Goal: Information Seeking & Learning: Find specific fact

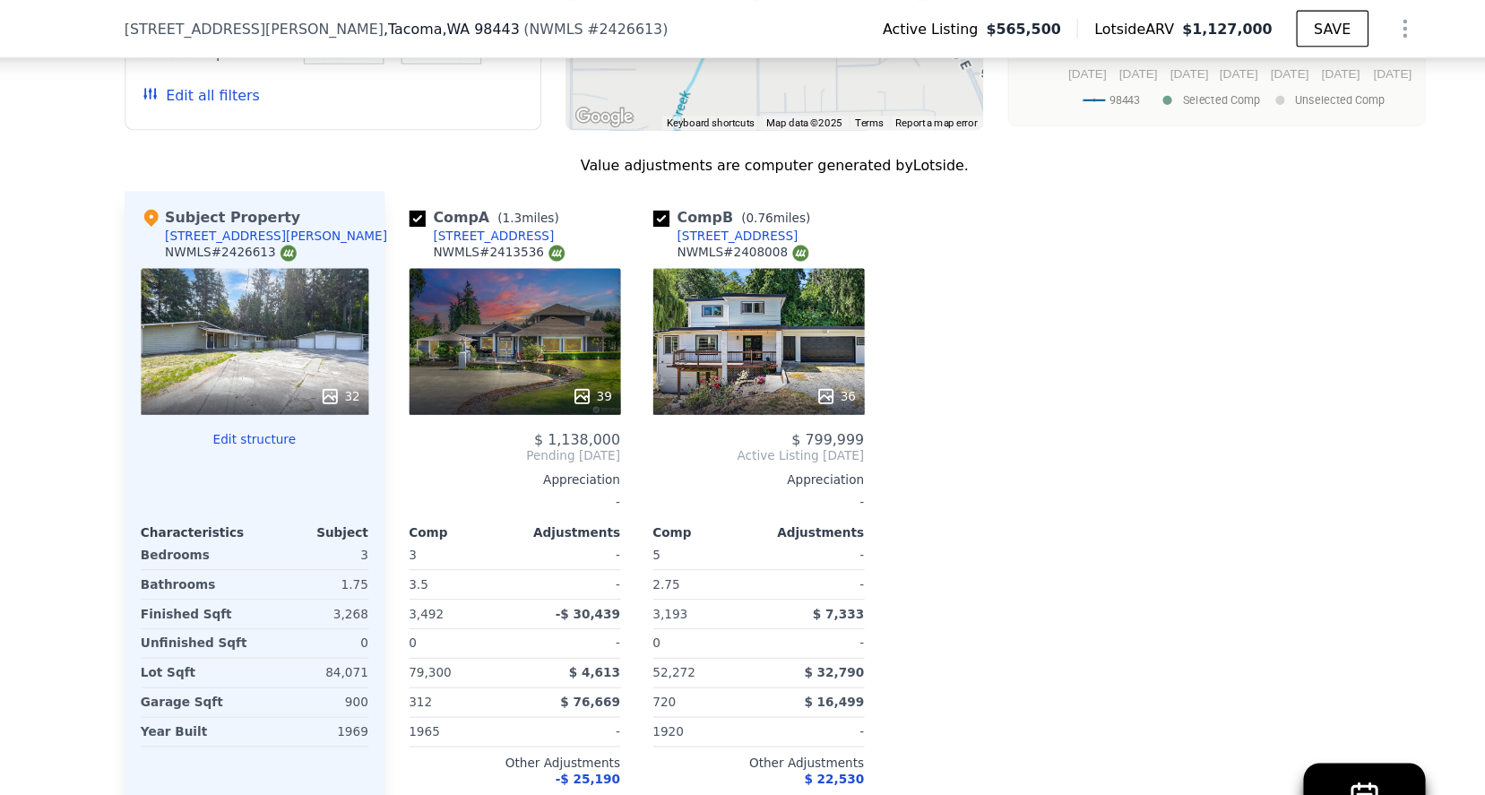
scroll to position [1863, 0]
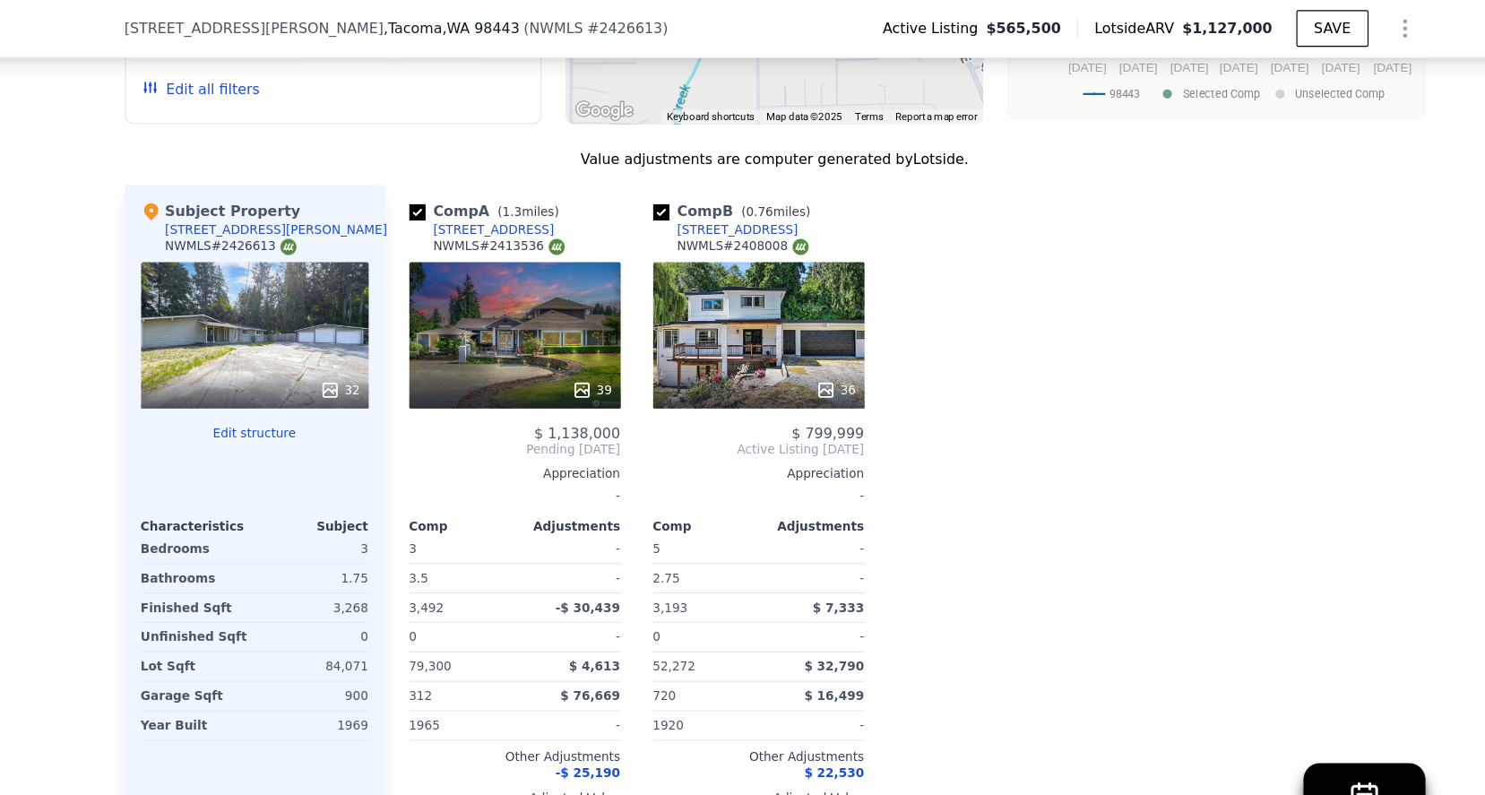
click at [458, 320] on div "39" at bounding box center [513, 295] width 186 height 129
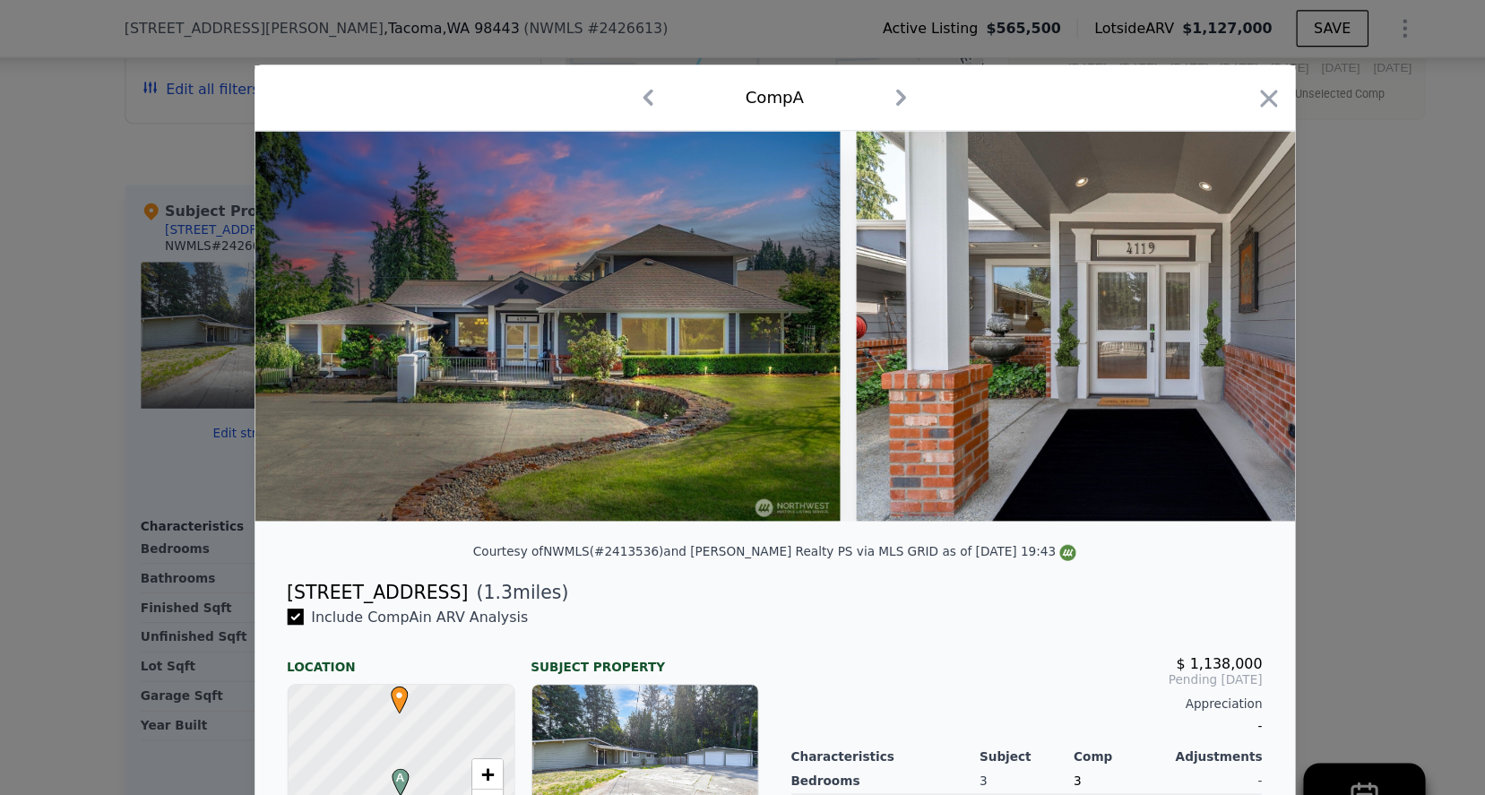
click at [612, 315] on img at bounding box center [542, 288] width 516 height 344
click at [652, 286] on img at bounding box center [542, 288] width 516 height 344
click at [840, 80] on icon "button" at bounding box center [854, 86] width 29 height 29
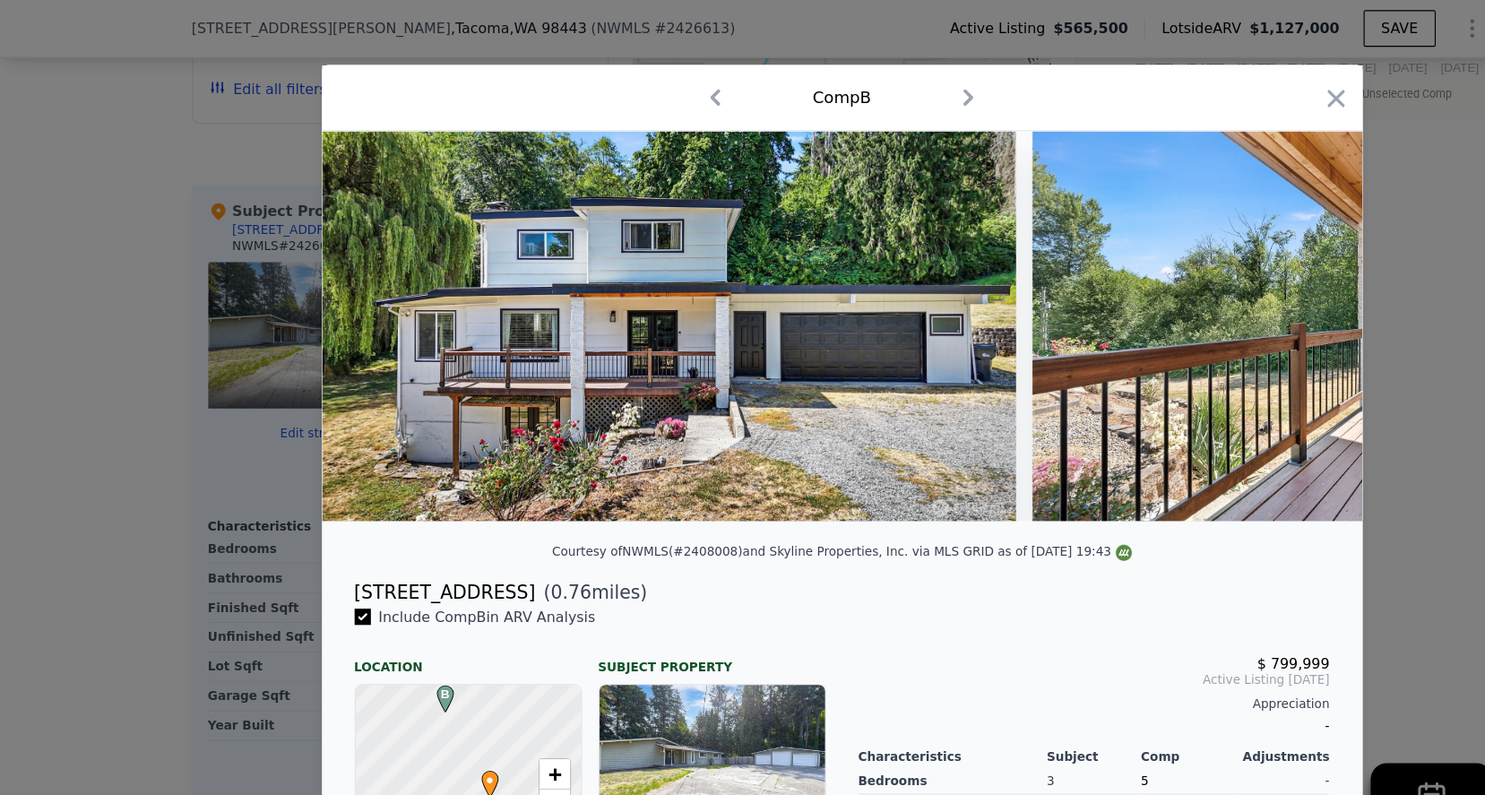
click at [620, 84] on icon "button" at bounding box center [631, 86] width 29 height 29
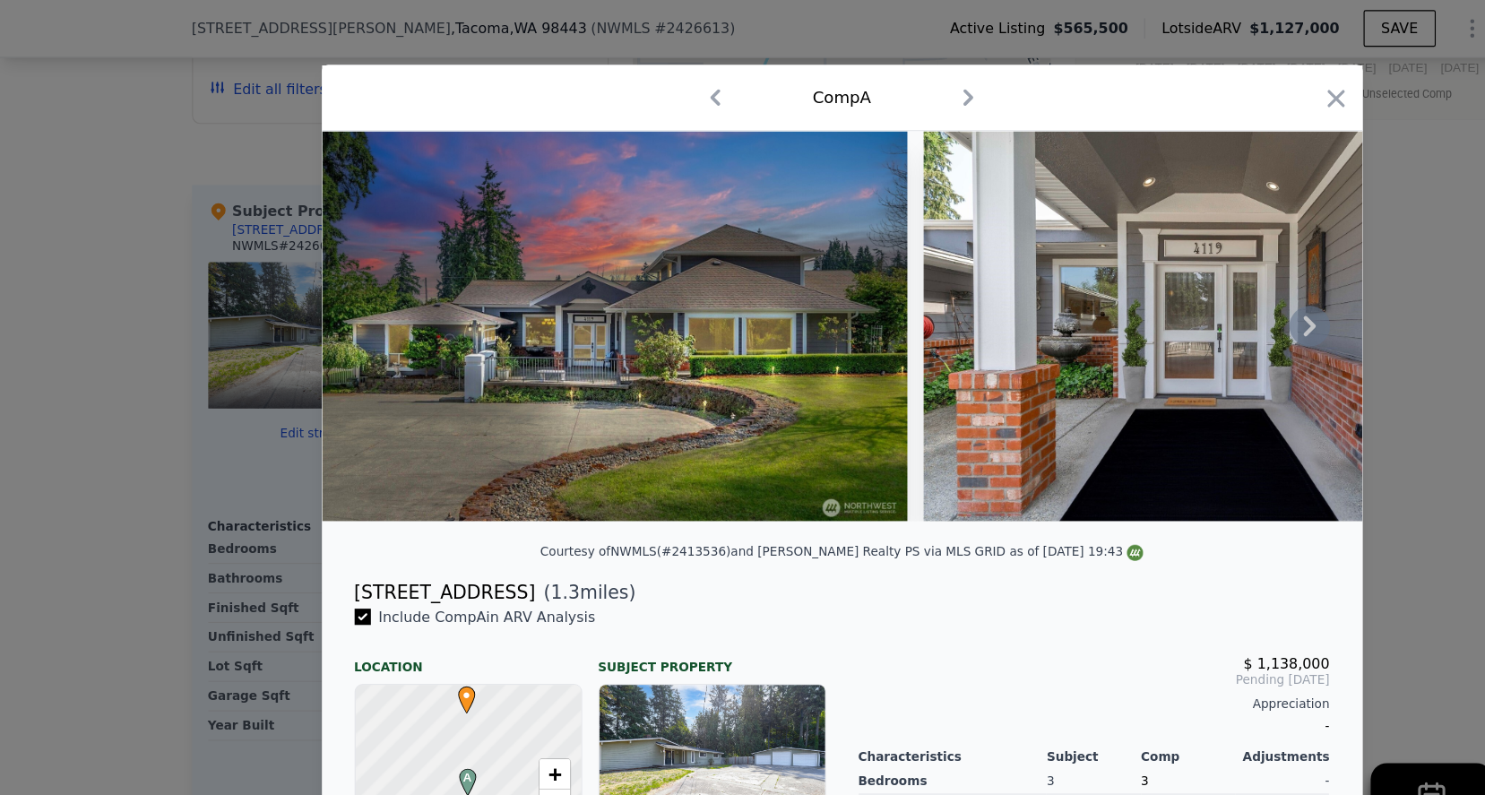
click at [614, 214] on img at bounding box center [542, 288] width 516 height 344
click at [731, 296] on img at bounding box center [542, 288] width 516 height 344
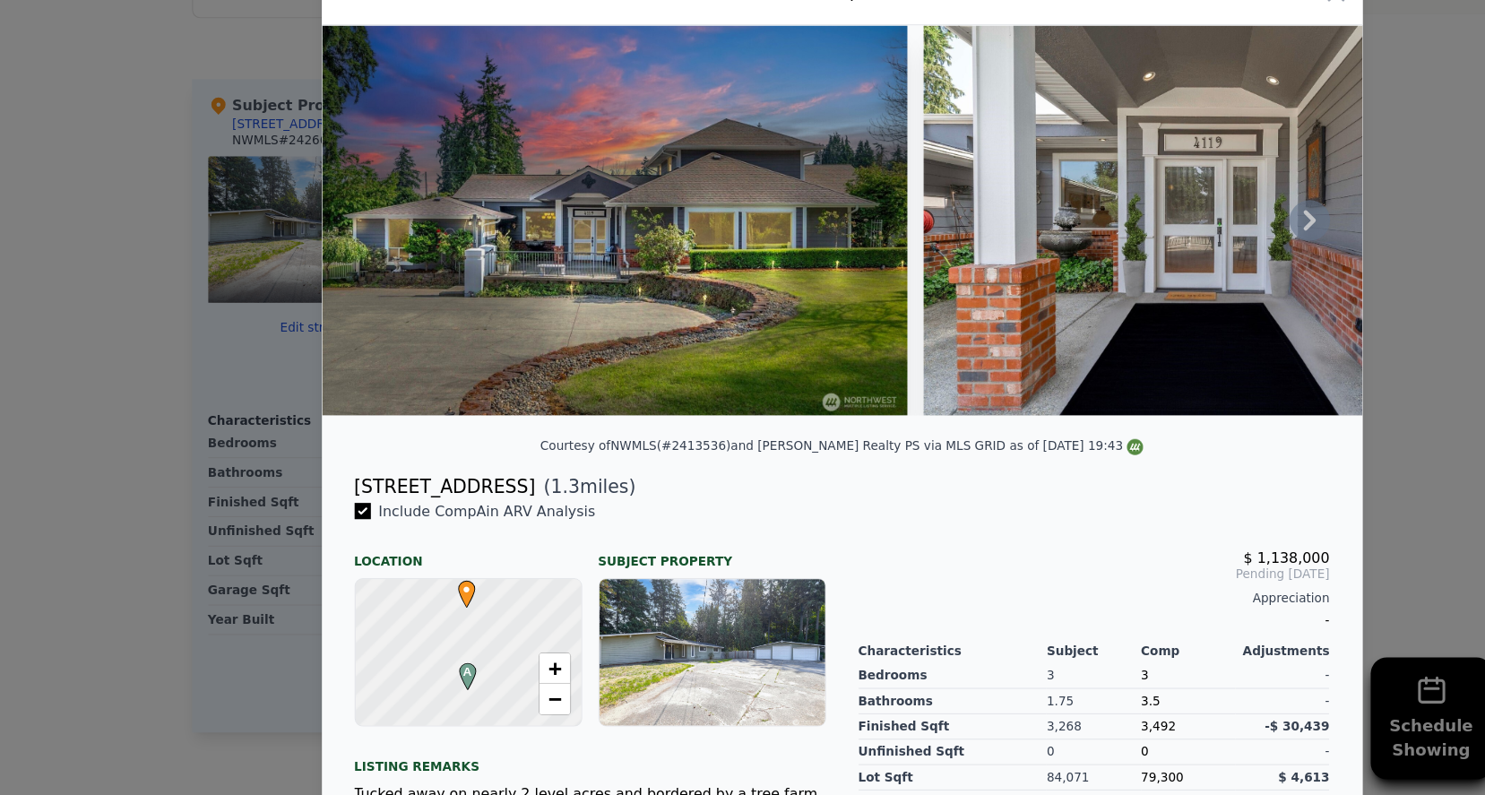
click at [680, 280] on img at bounding box center [542, 288] width 516 height 344
click at [1157, 279] on icon at bounding box center [1155, 288] width 11 height 18
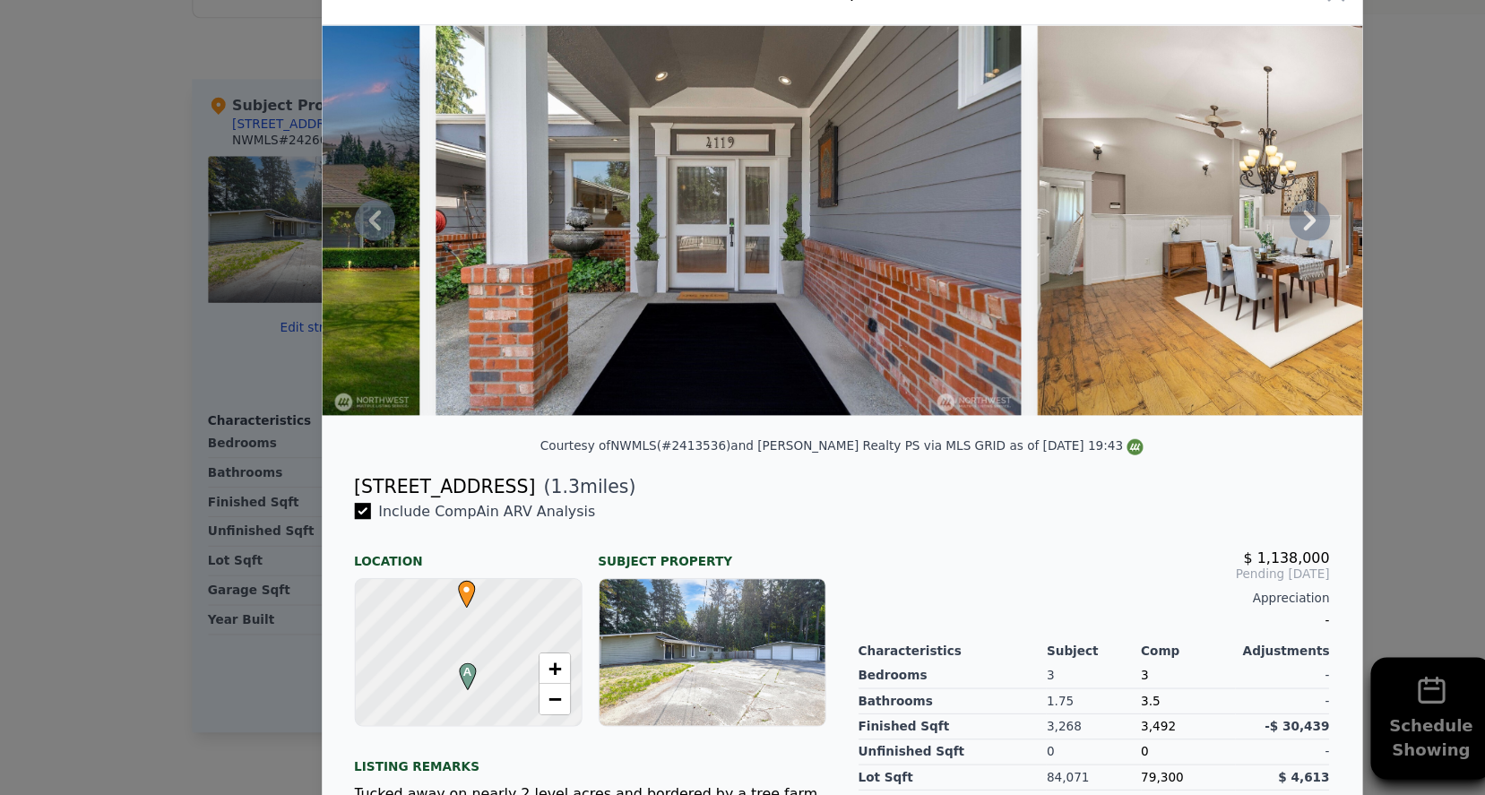
click at [1157, 279] on icon at bounding box center [1155, 288] width 11 height 18
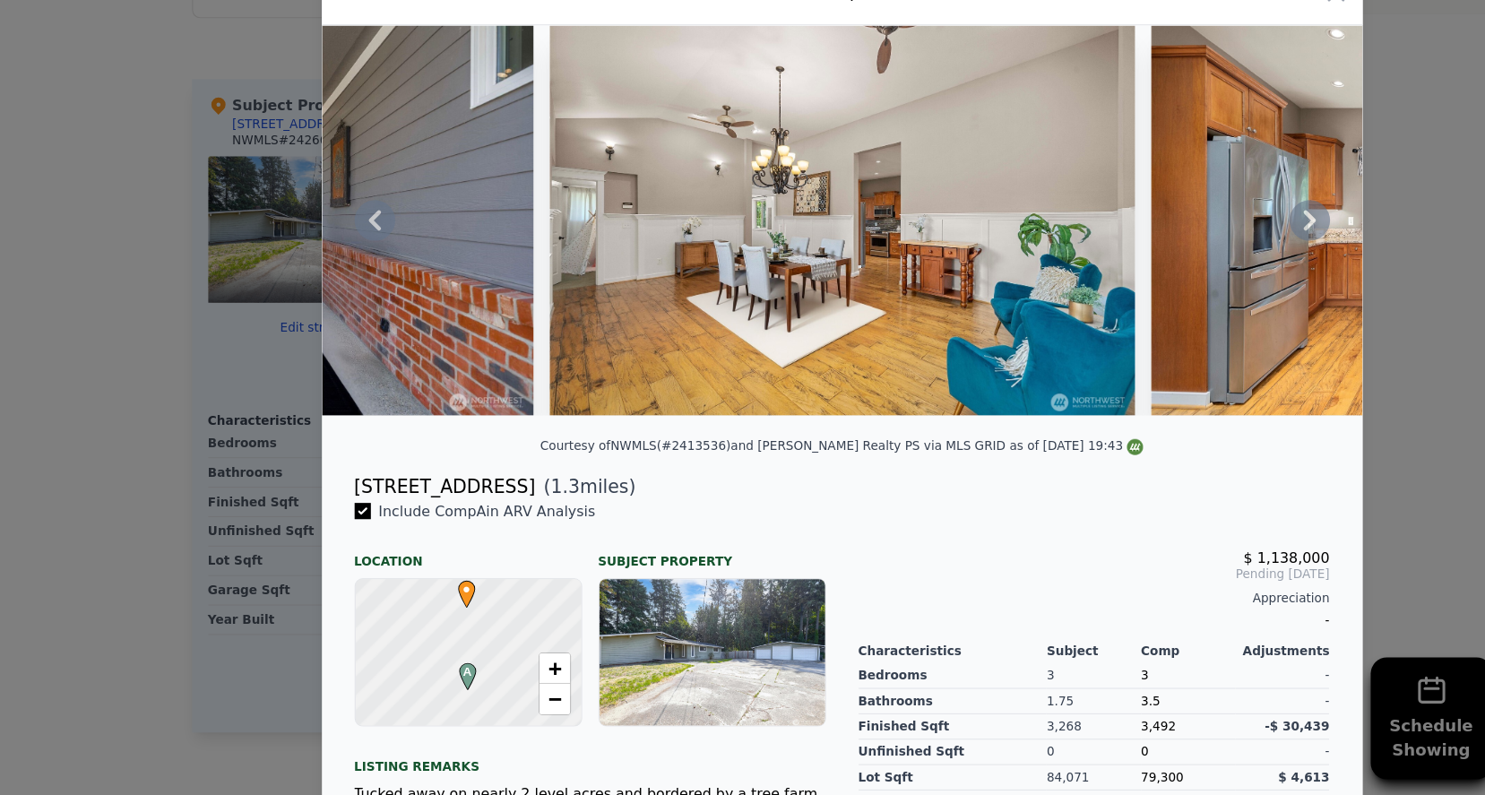
click at [1157, 279] on icon at bounding box center [1155, 288] width 11 height 18
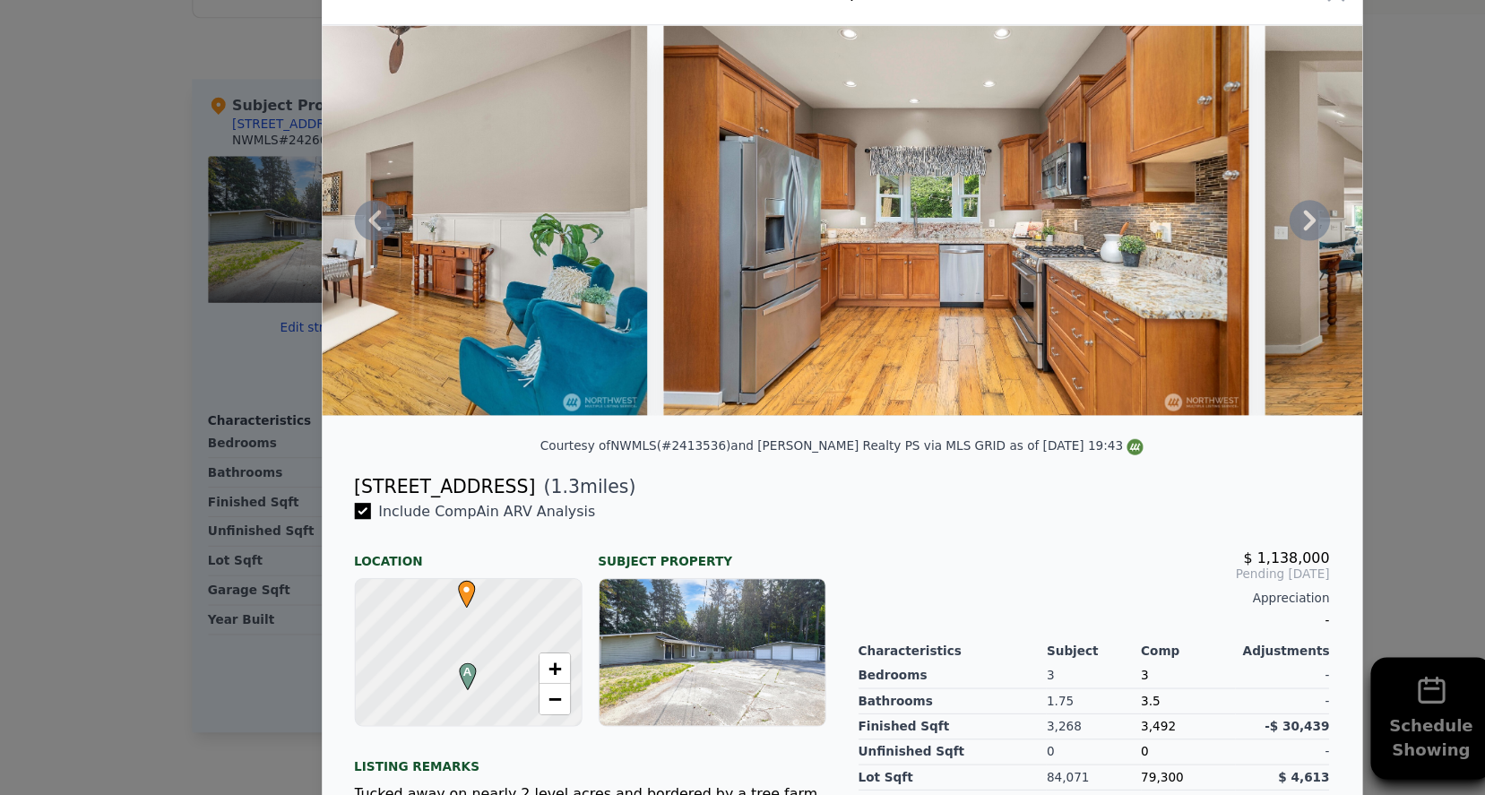
click at [1159, 270] on icon at bounding box center [1155, 288] width 36 height 36
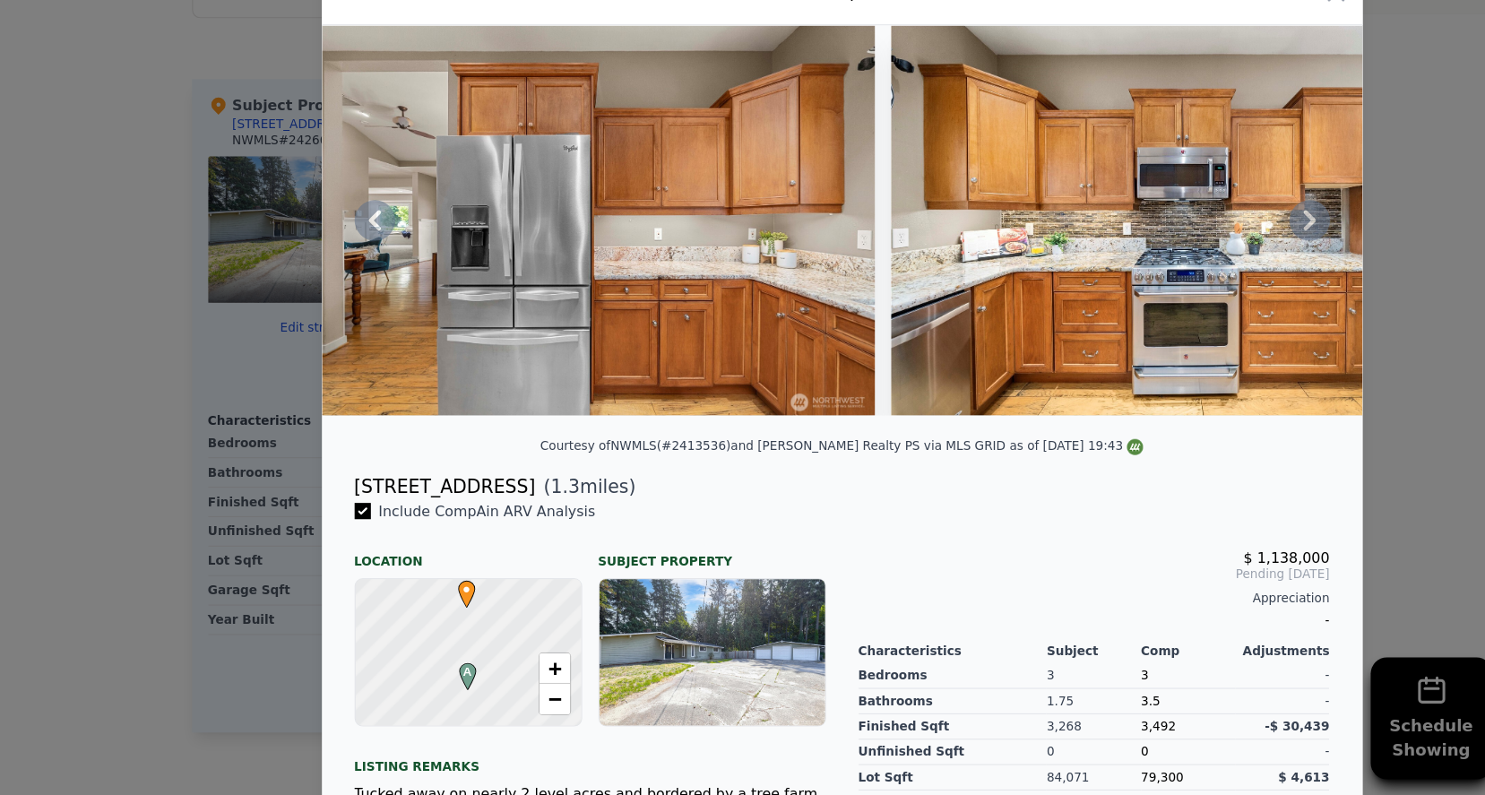
click at [1159, 270] on icon at bounding box center [1155, 288] width 36 height 36
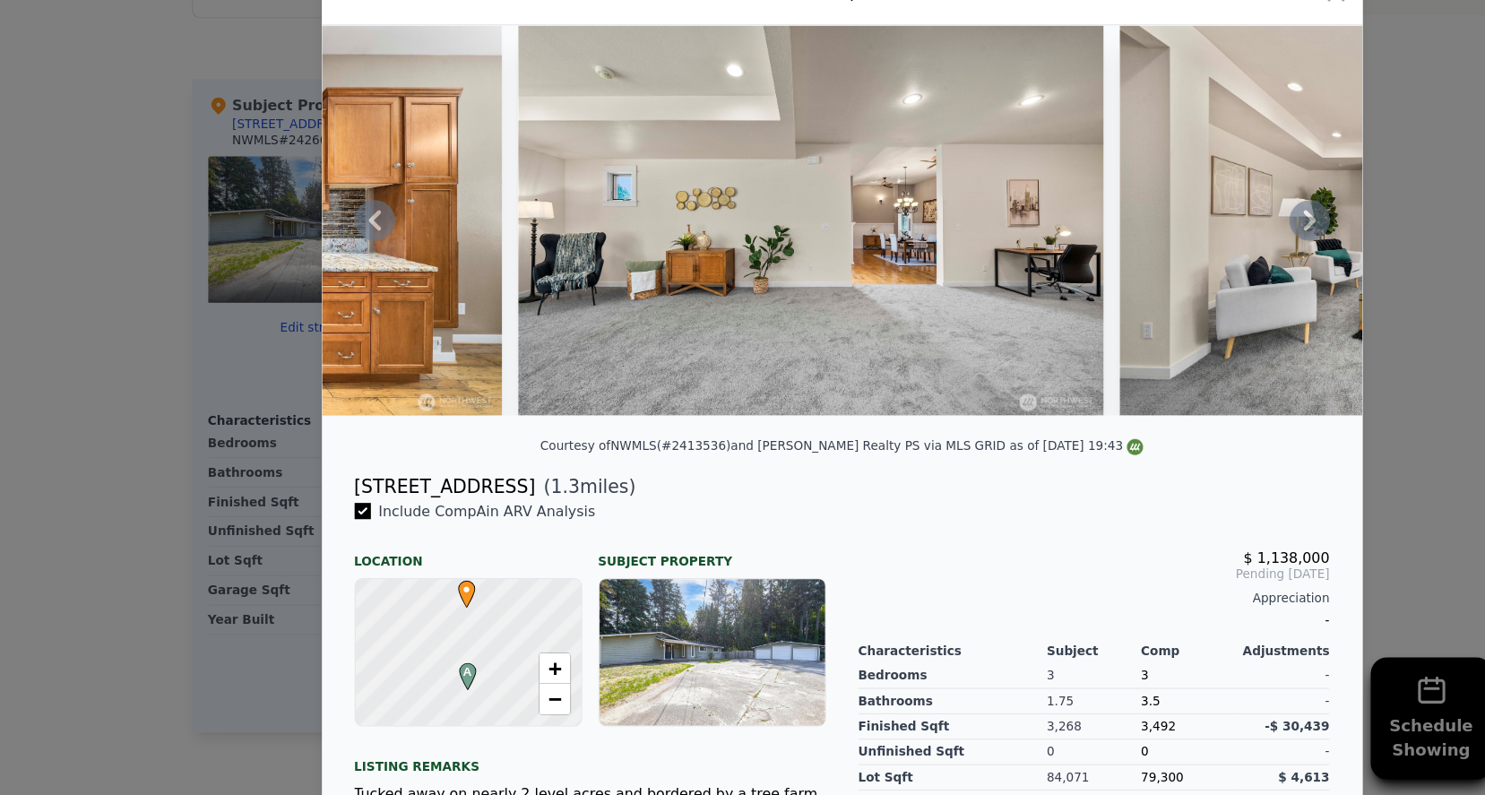
click at [1159, 270] on icon at bounding box center [1155, 288] width 36 height 36
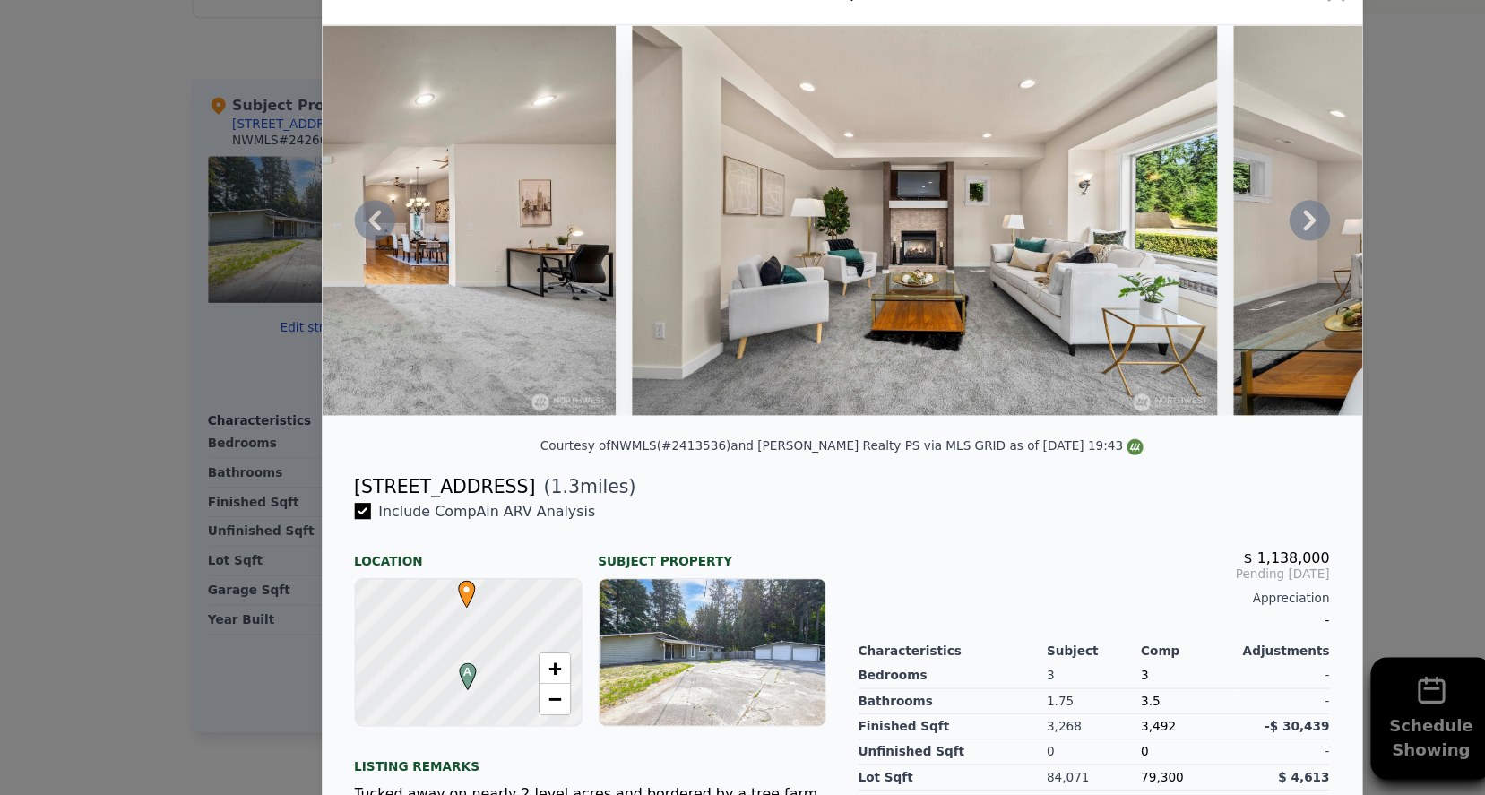
click at [1159, 270] on icon at bounding box center [1155, 288] width 36 height 36
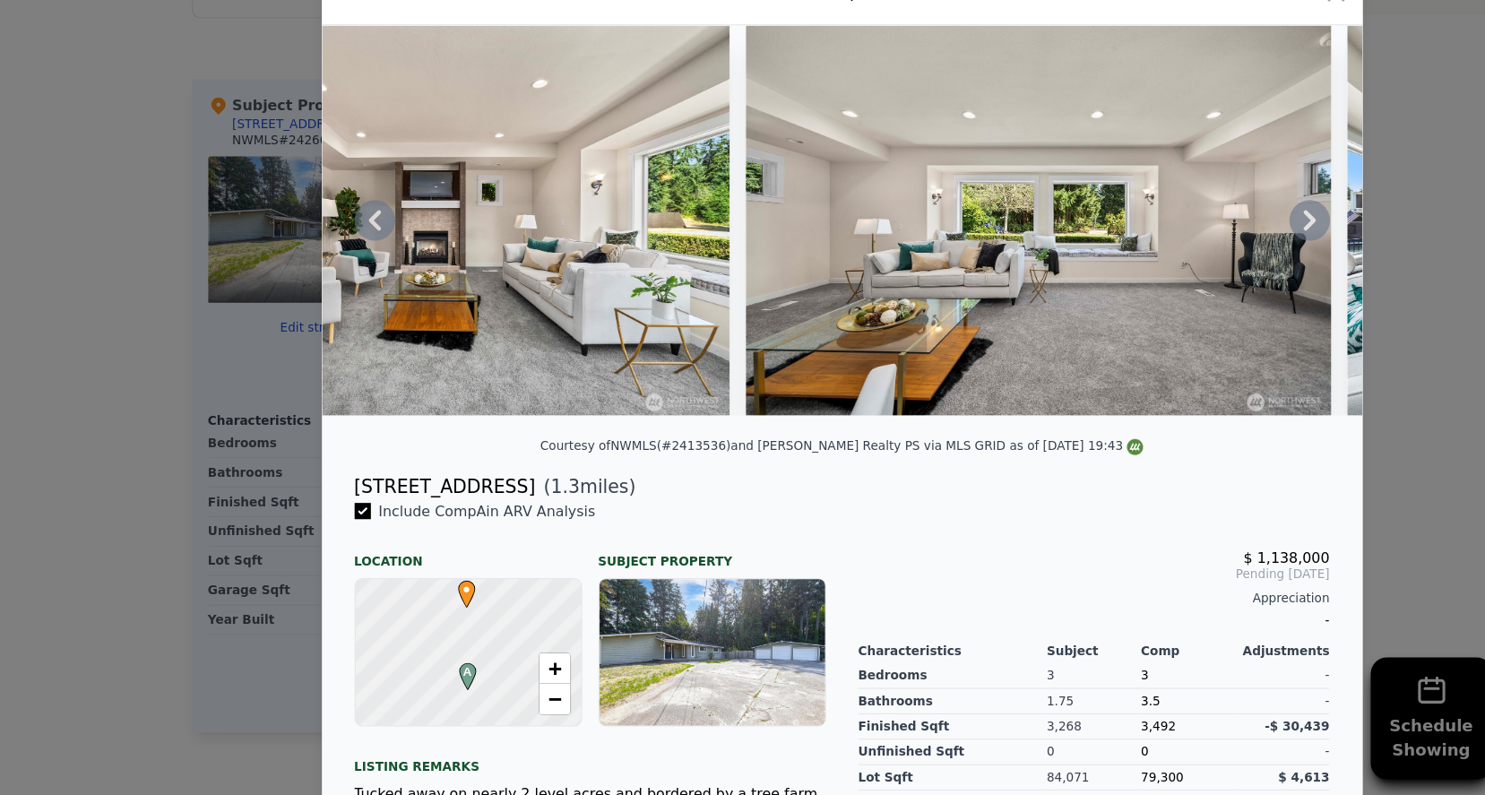
click at [1159, 270] on icon at bounding box center [1155, 288] width 36 height 36
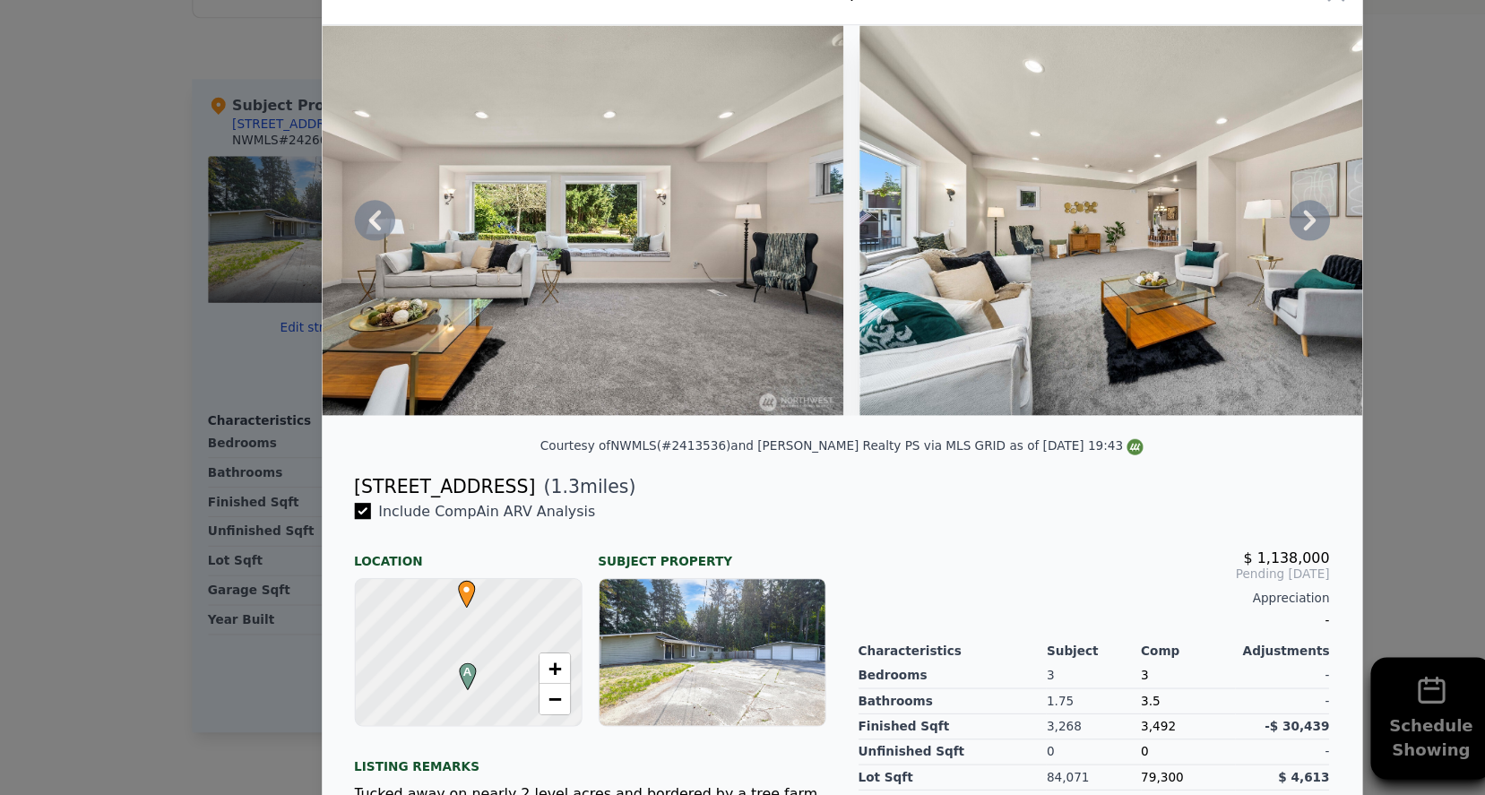
click at [1159, 270] on icon at bounding box center [1155, 288] width 36 height 36
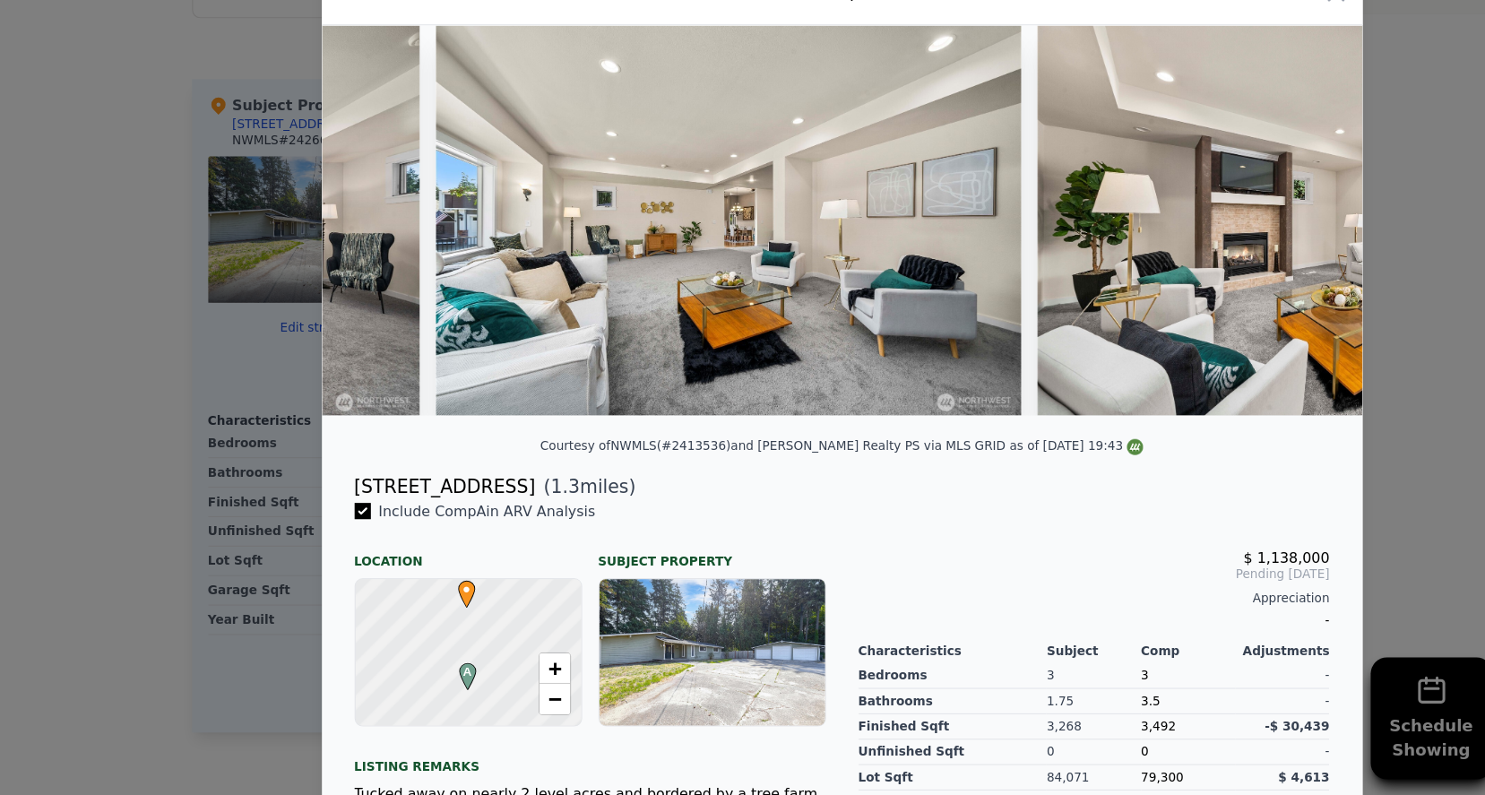
scroll to position [0, 4733]
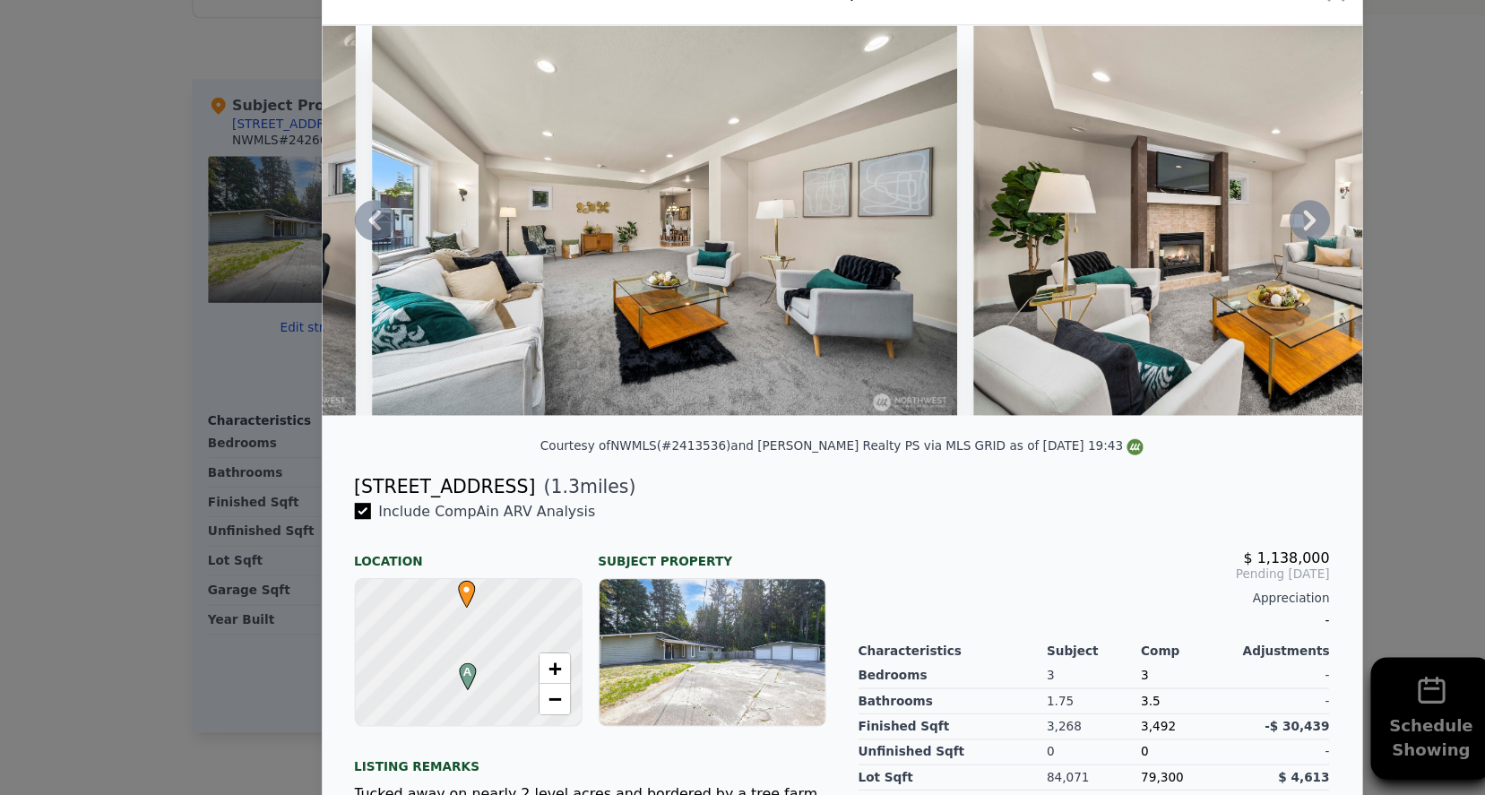
click at [1159, 270] on icon at bounding box center [1155, 288] width 36 height 36
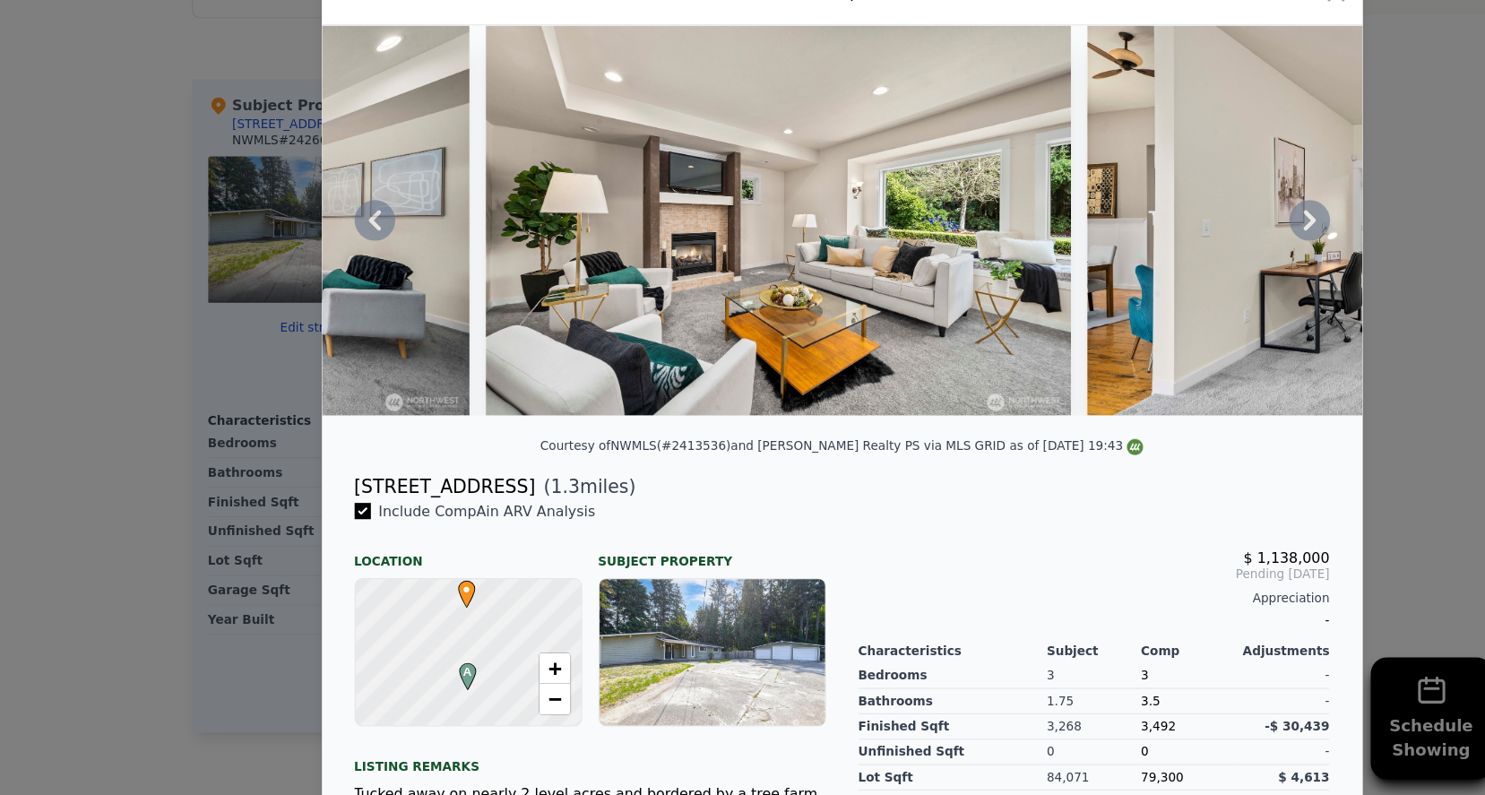
click at [1159, 270] on icon at bounding box center [1155, 288] width 36 height 36
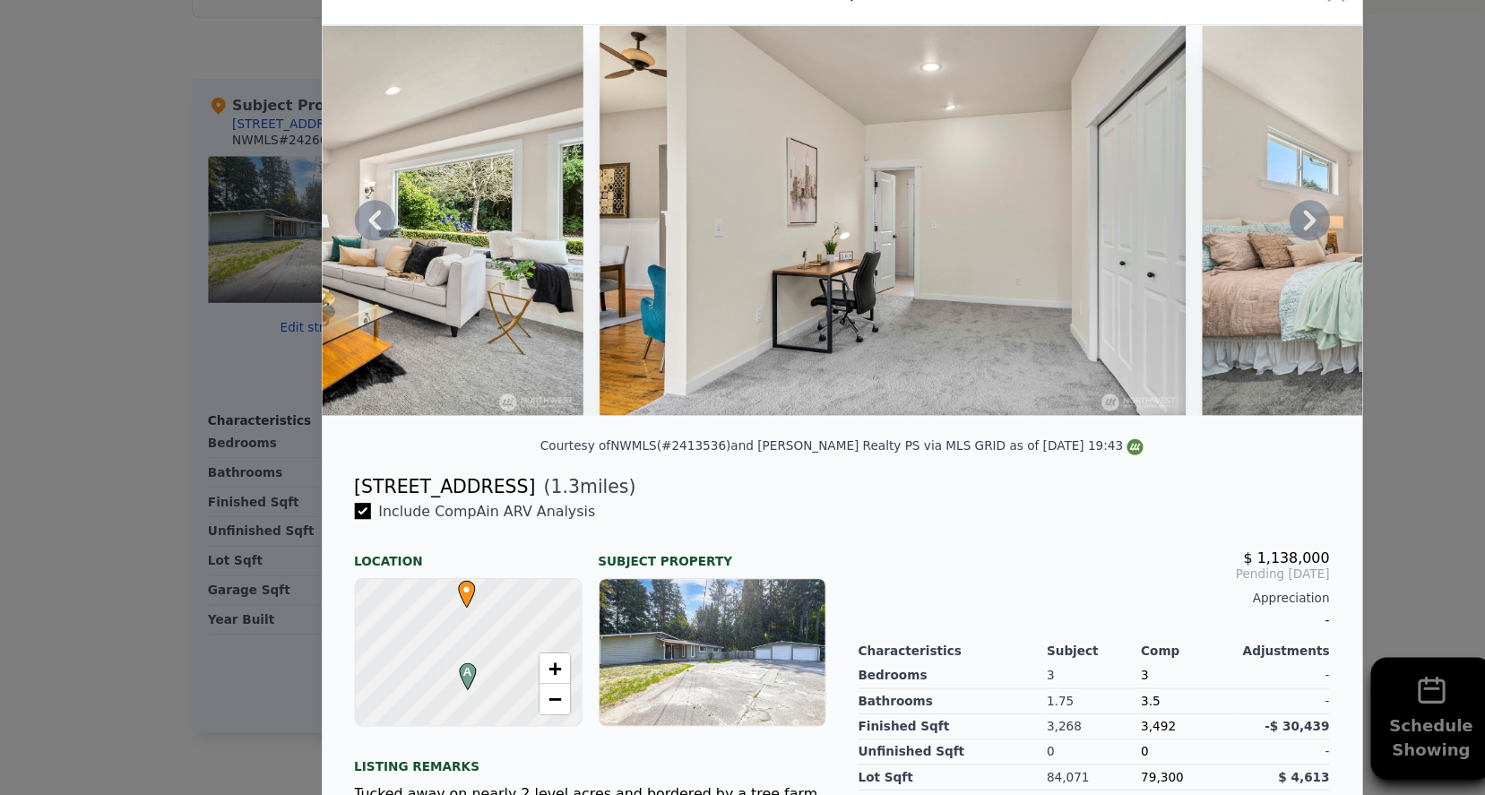
click at [1159, 270] on icon at bounding box center [1155, 288] width 36 height 36
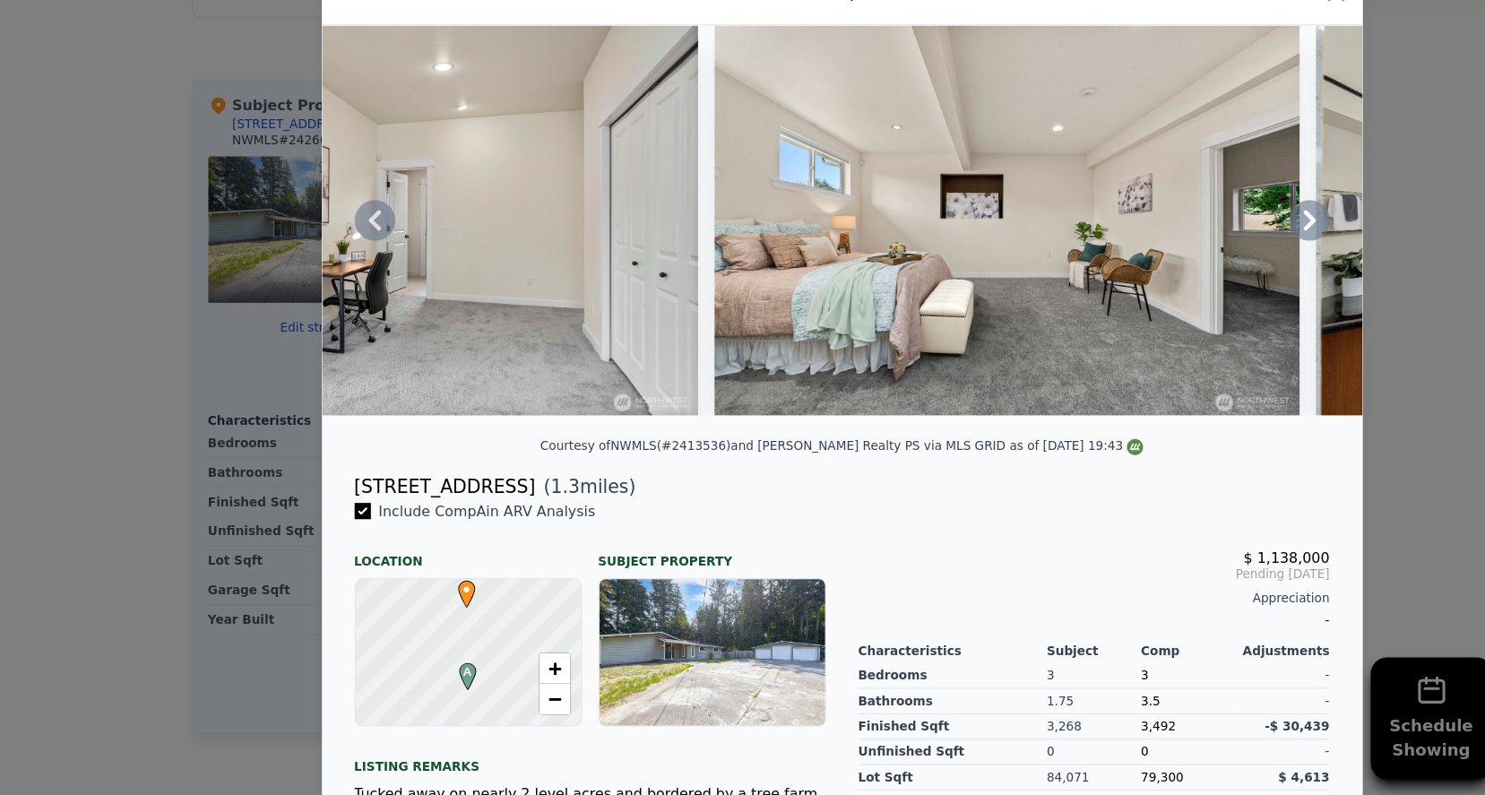
click at [1159, 270] on icon at bounding box center [1155, 288] width 36 height 36
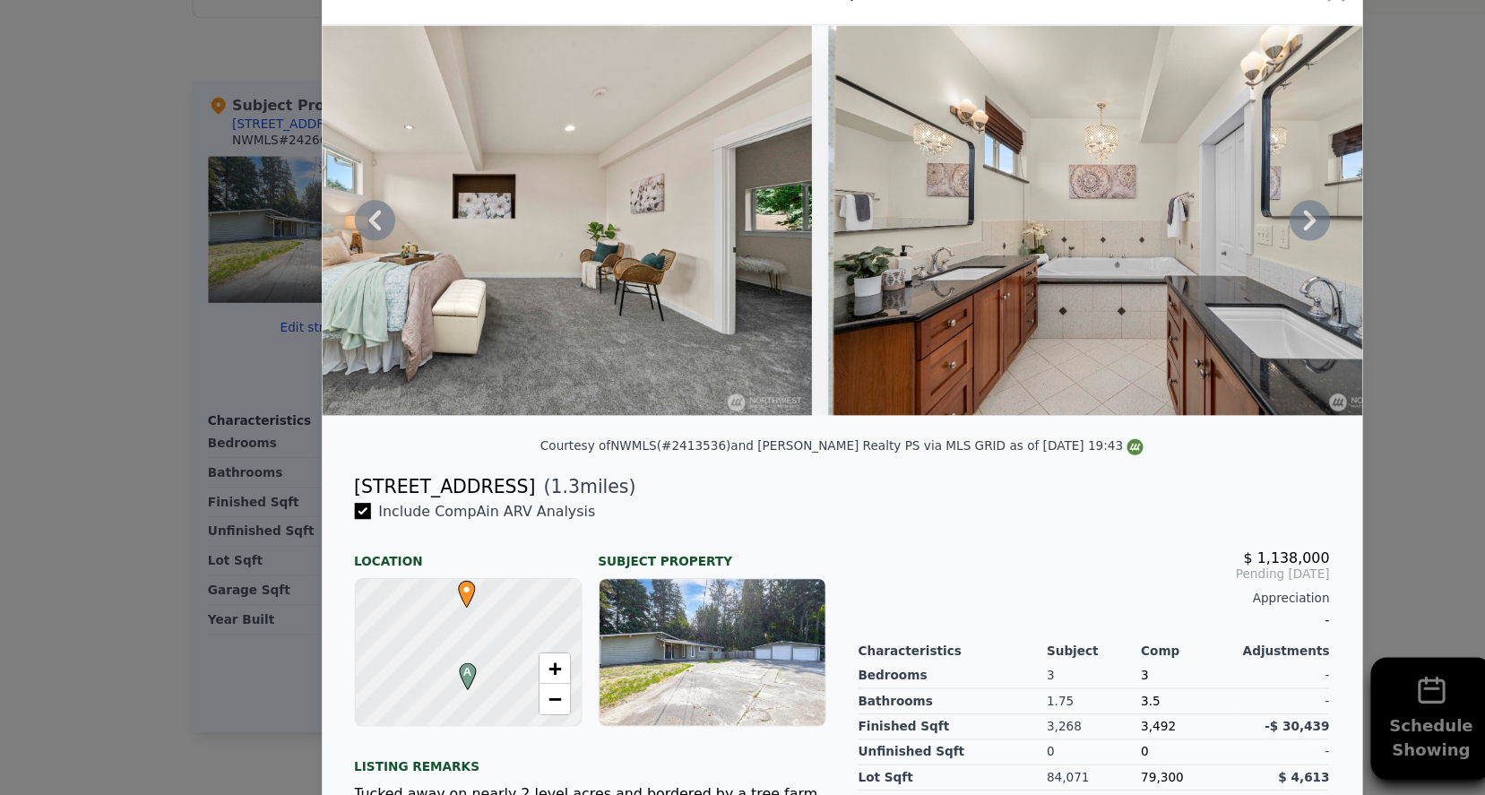
click at [1159, 270] on icon at bounding box center [1155, 288] width 36 height 36
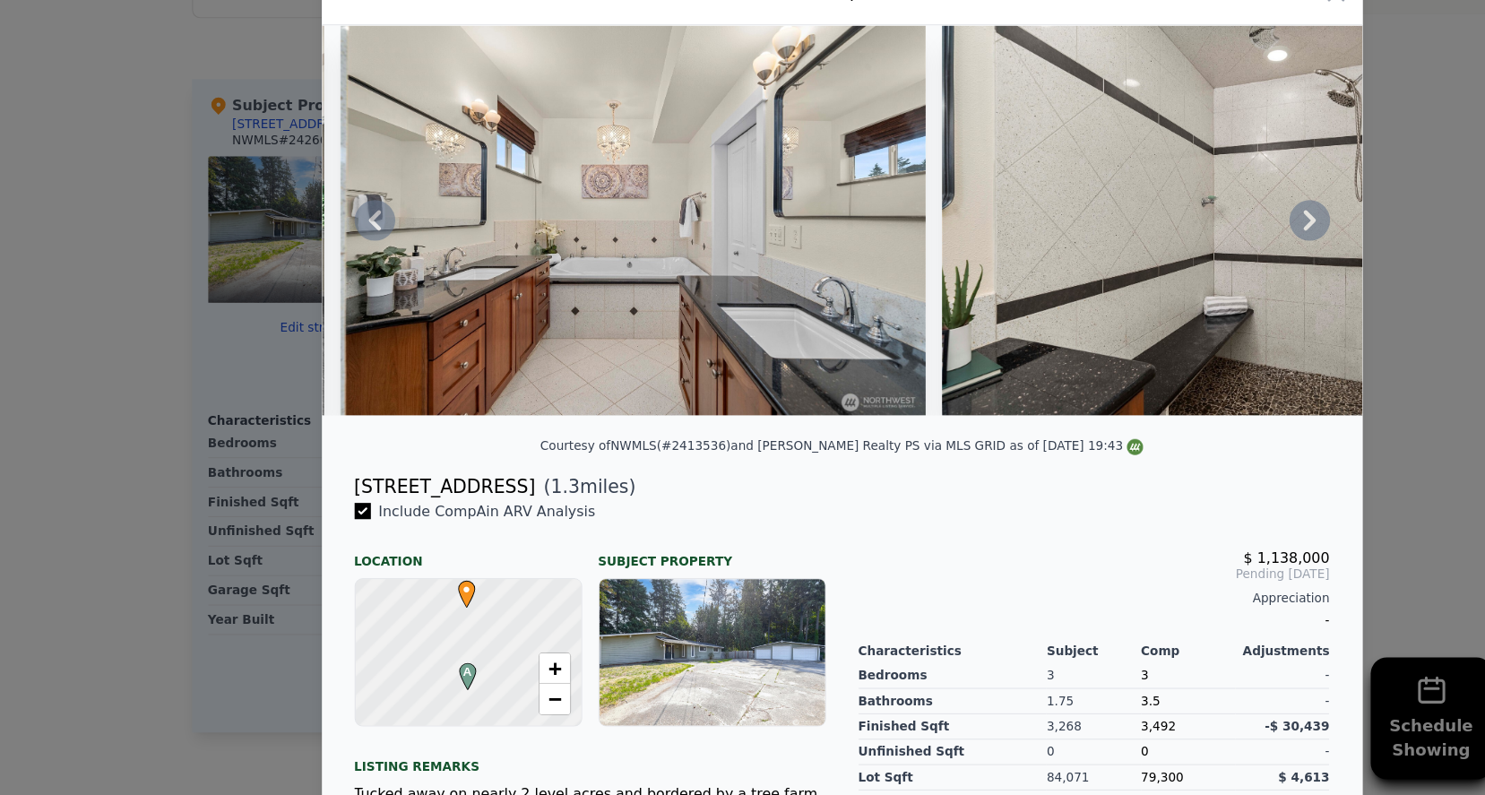
click at [1159, 270] on icon at bounding box center [1155, 288] width 36 height 36
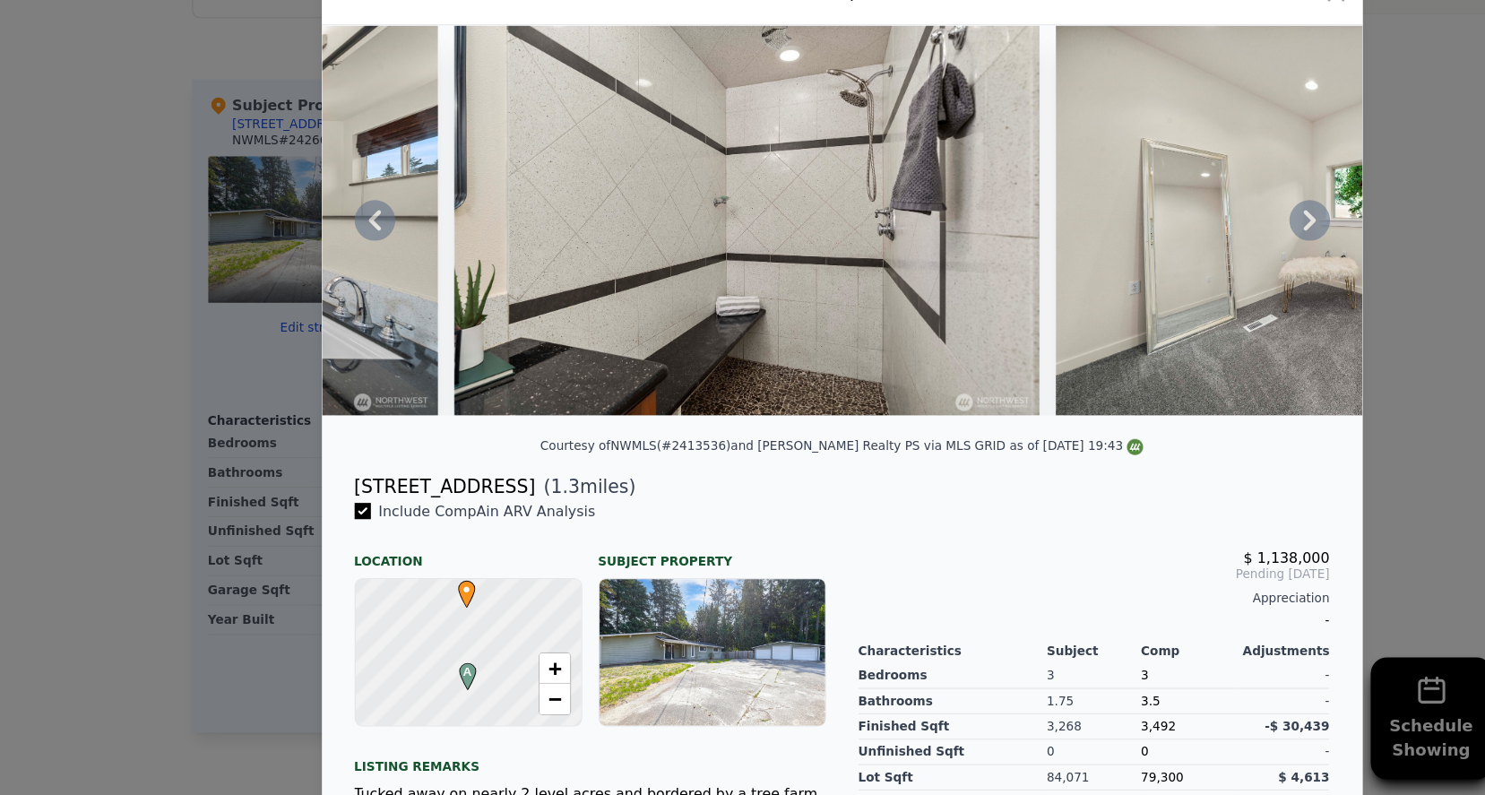
click at [1159, 270] on icon at bounding box center [1155, 288] width 36 height 36
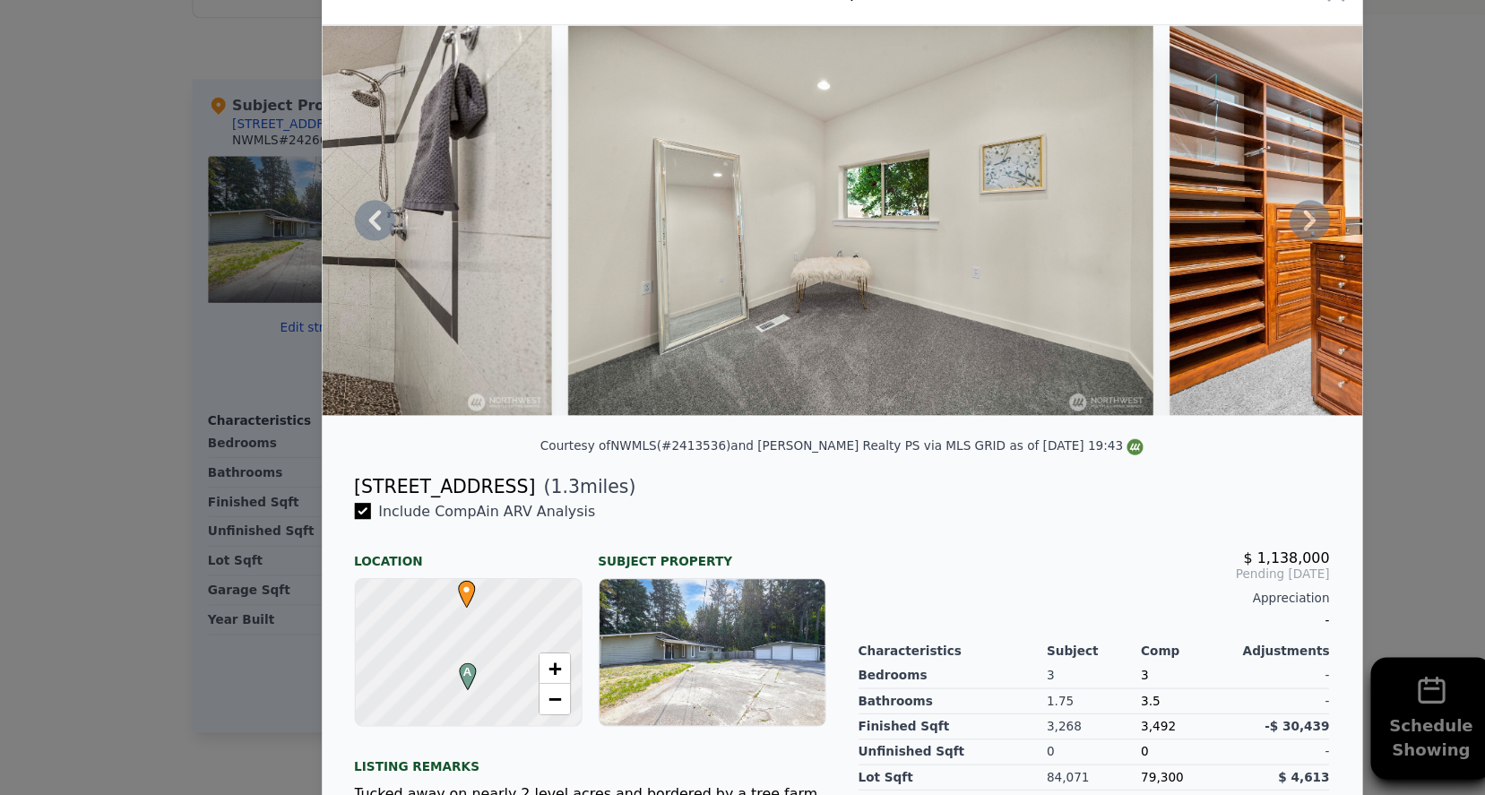
click at [1159, 270] on icon at bounding box center [1155, 288] width 36 height 36
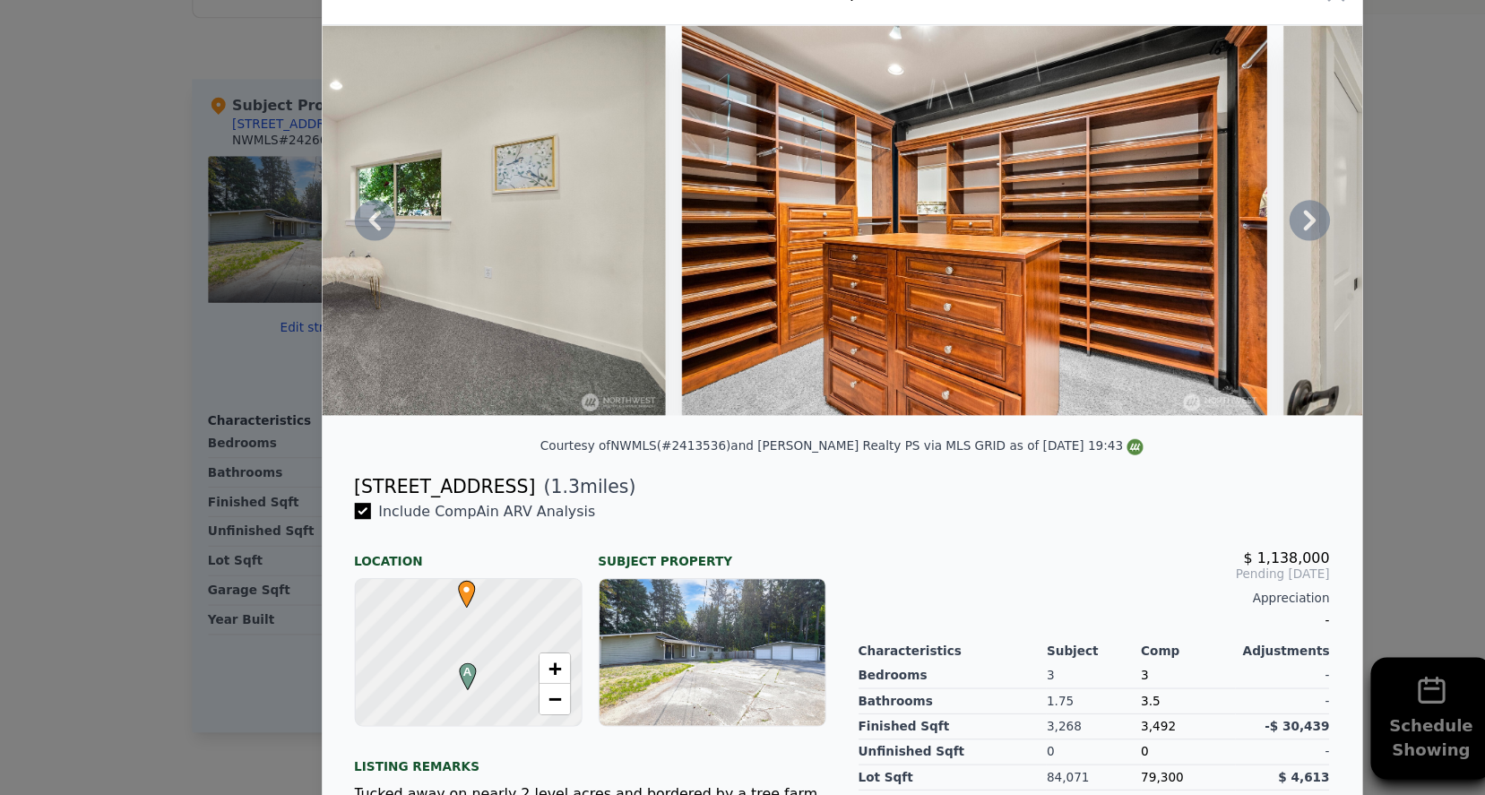
click at [1159, 270] on icon at bounding box center [1155, 288] width 36 height 36
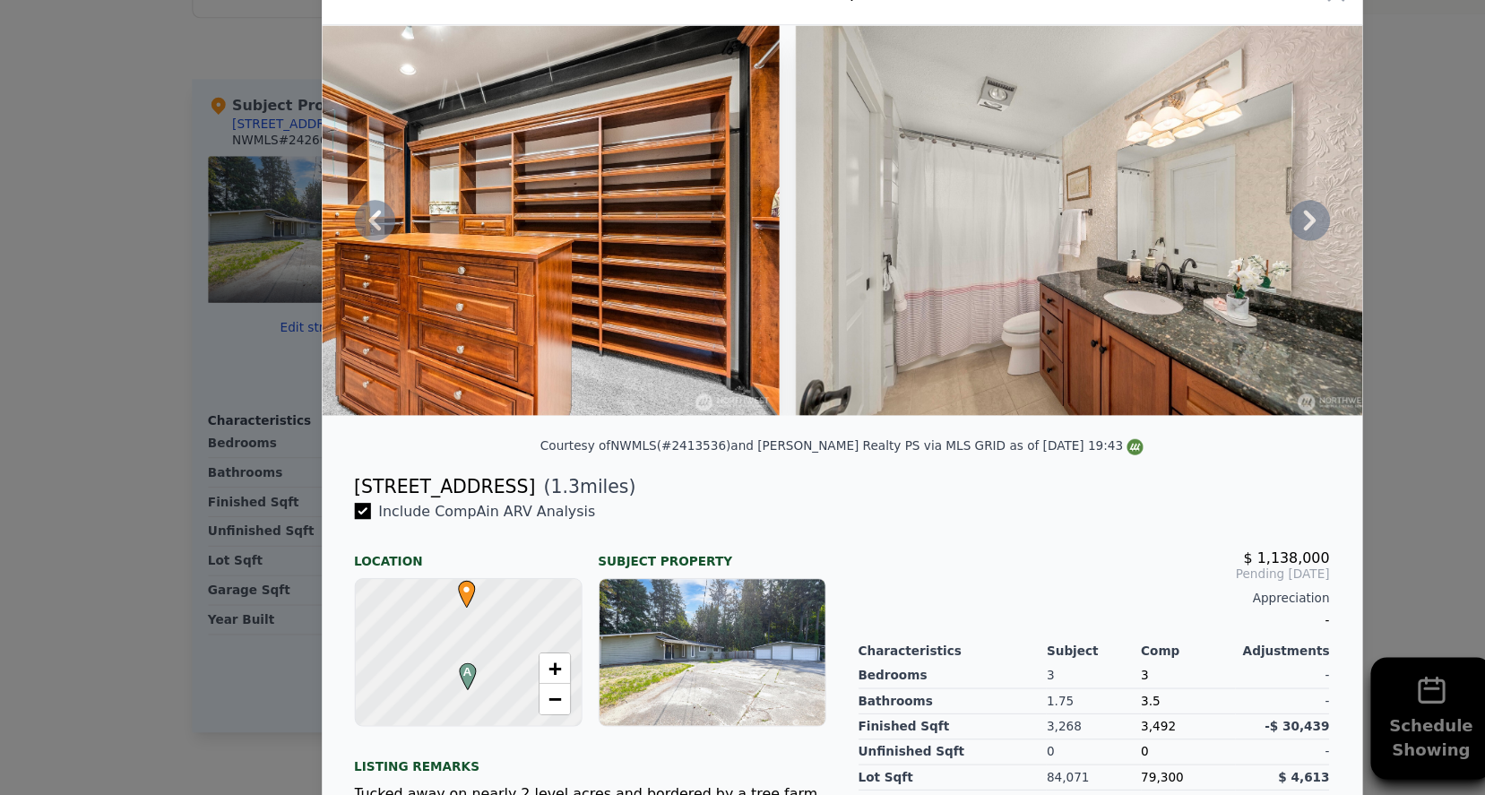
click at [1159, 270] on icon at bounding box center [1155, 288] width 36 height 36
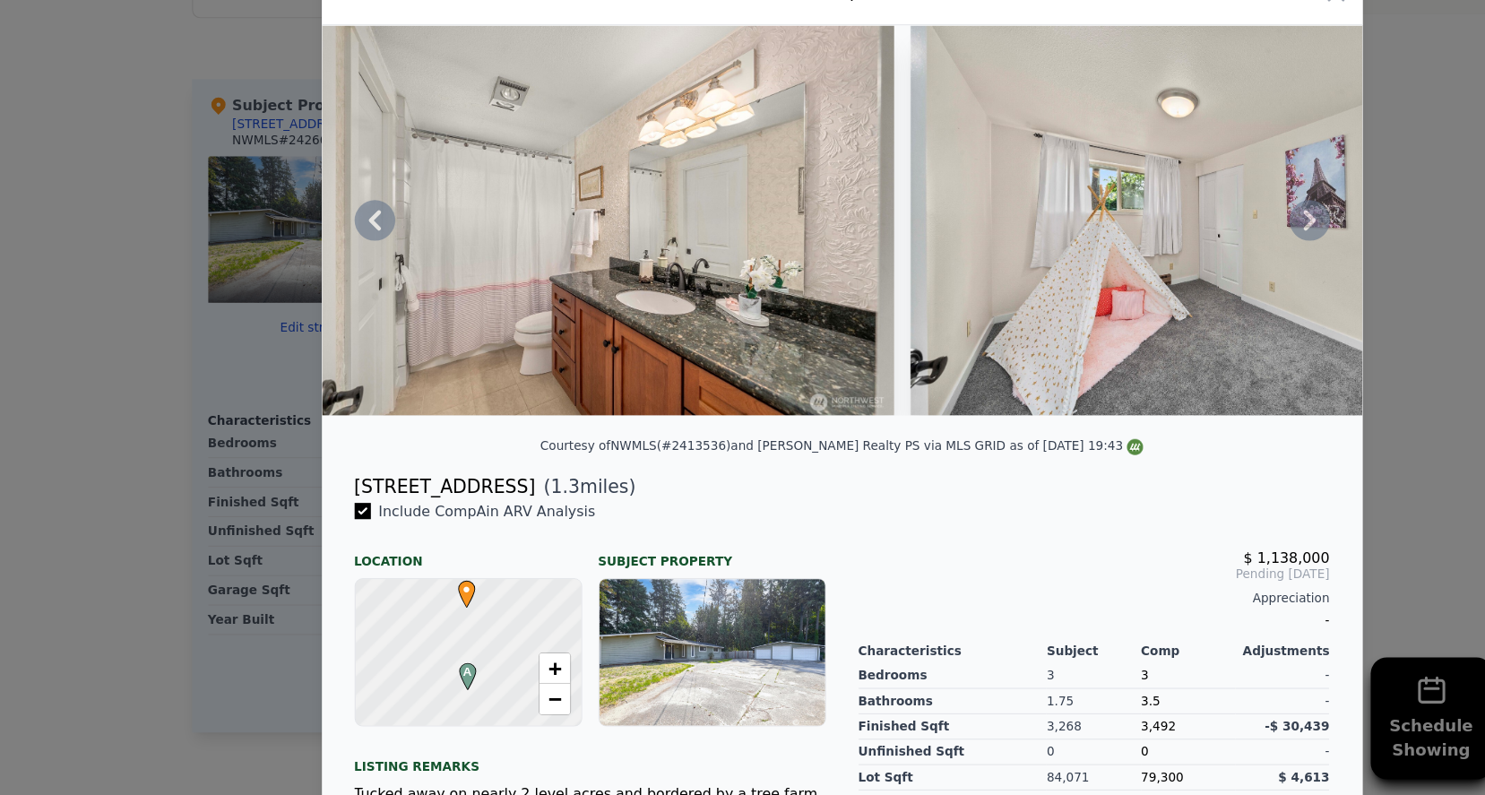
click at [1159, 270] on icon at bounding box center [1155, 288] width 36 height 36
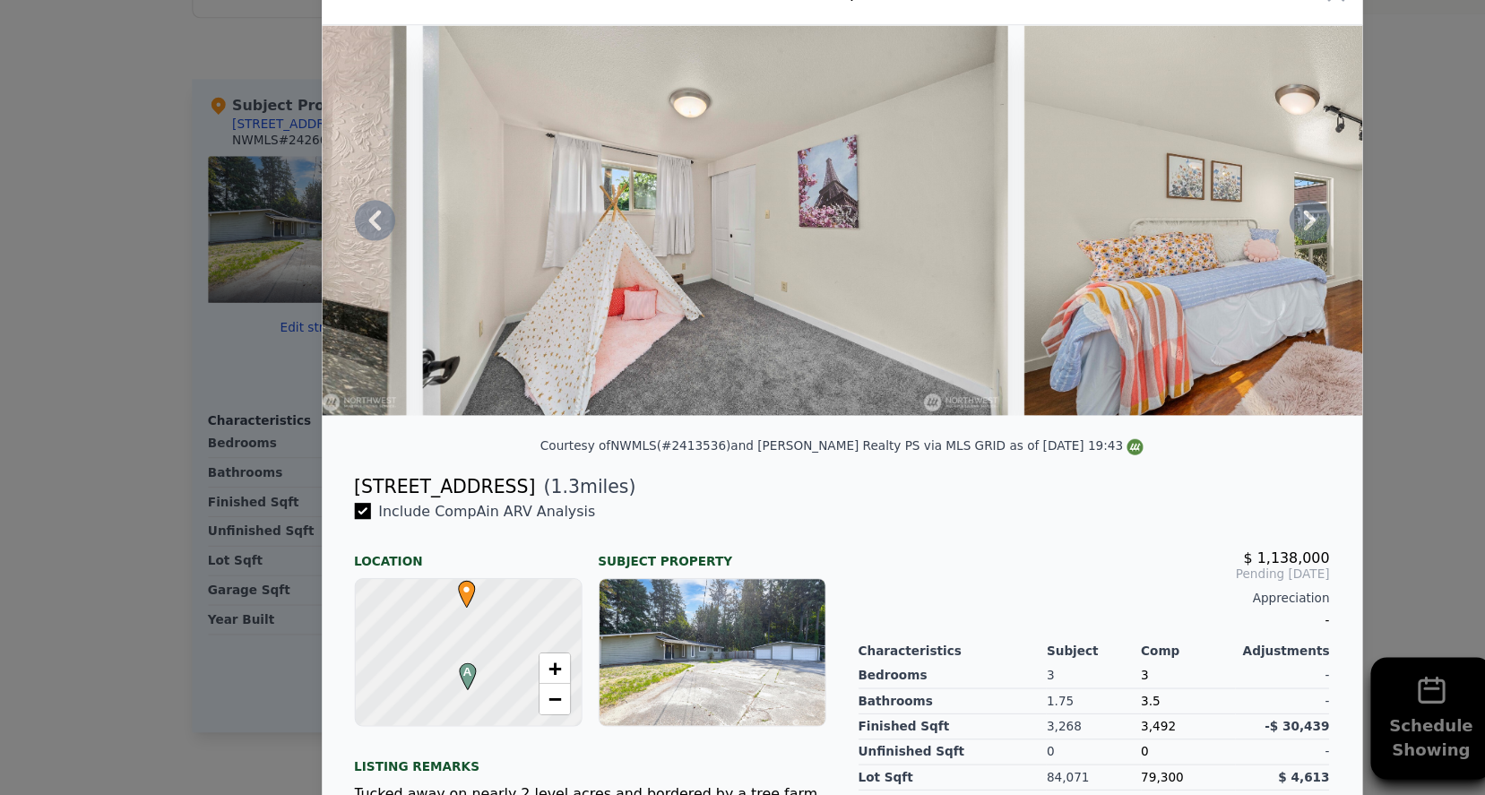
click at [1159, 270] on icon at bounding box center [1155, 288] width 36 height 36
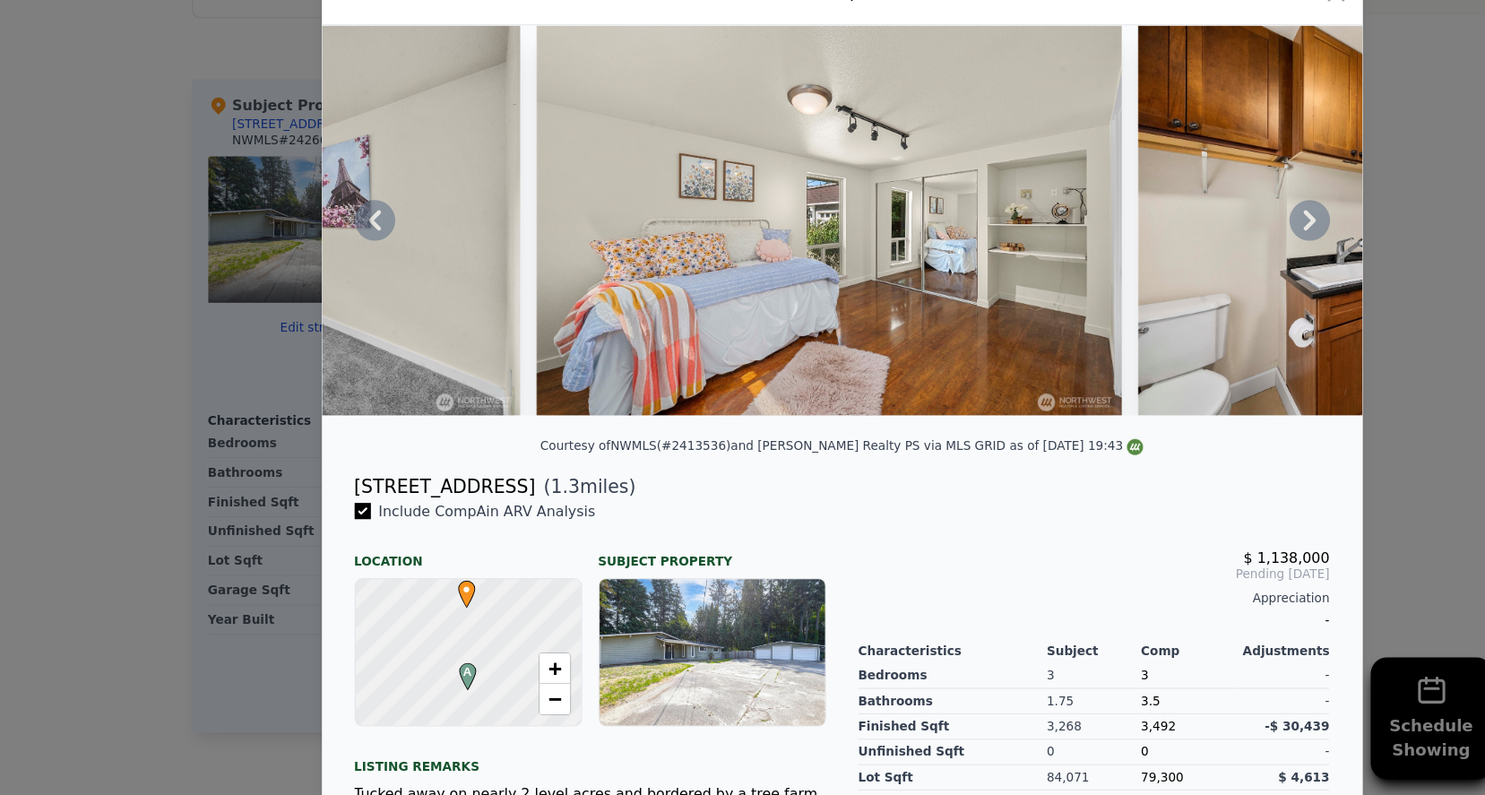
click at [1159, 270] on icon at bounding box center [1155, 288] width 36 height 36
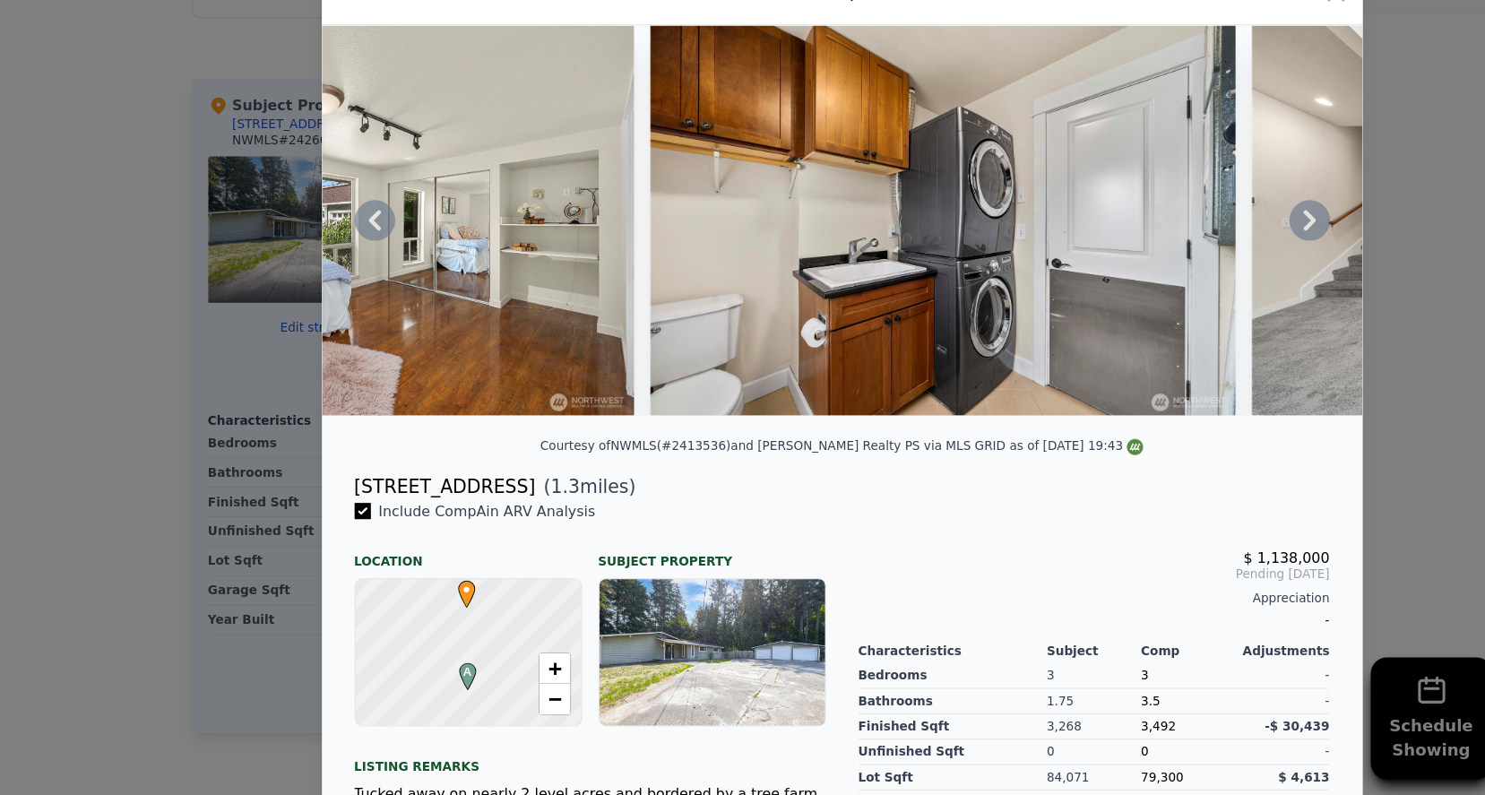
click at [1159, 270] on icon at bounding box center [1155, 288] width 36 height 36
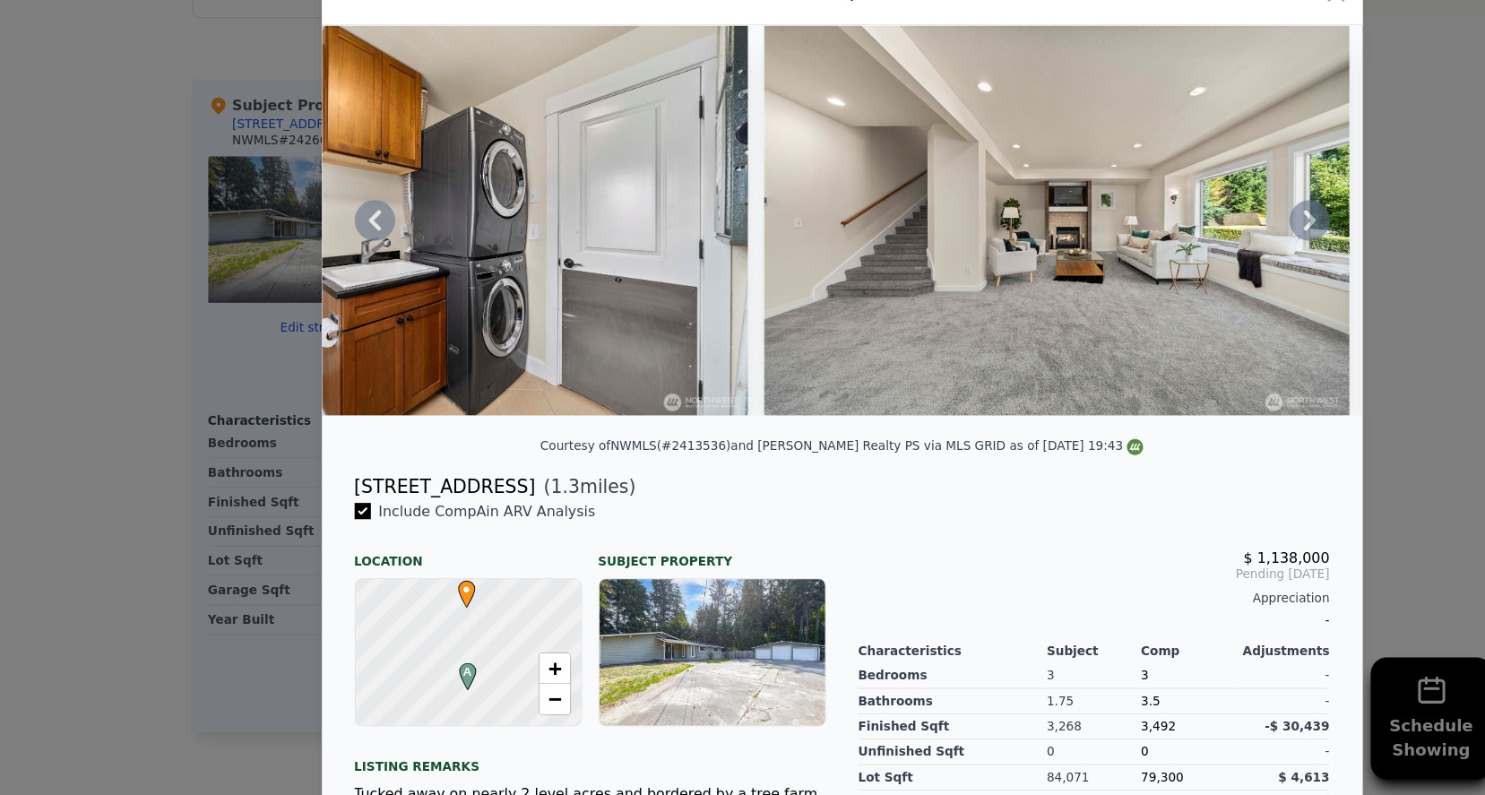
click at [1159, 270] on icon at bounding box center [1155, 288] width 36 height 36
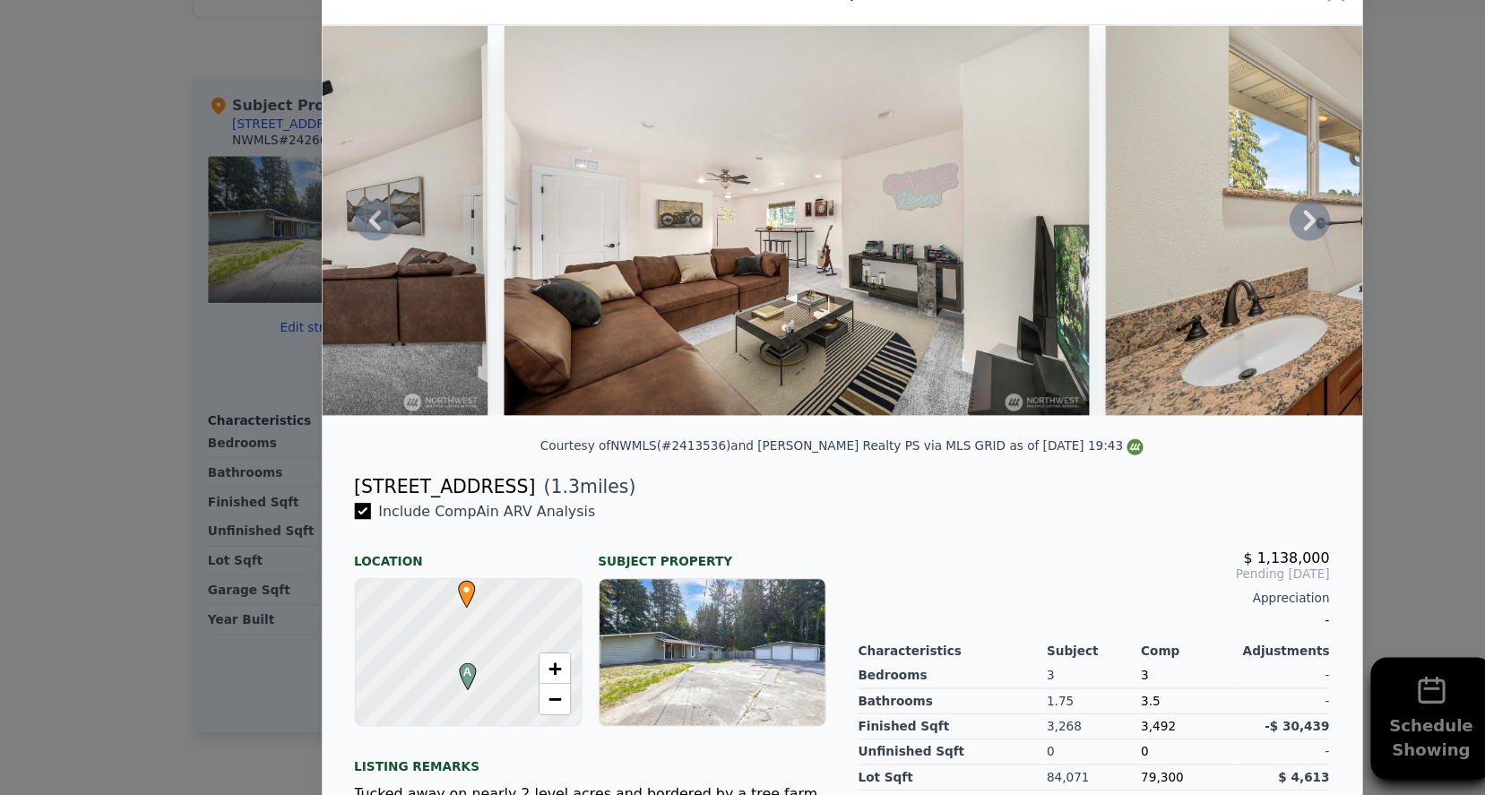
click at [1159, 270] on icon at bounding box center [1155, 288] width 36 height 36
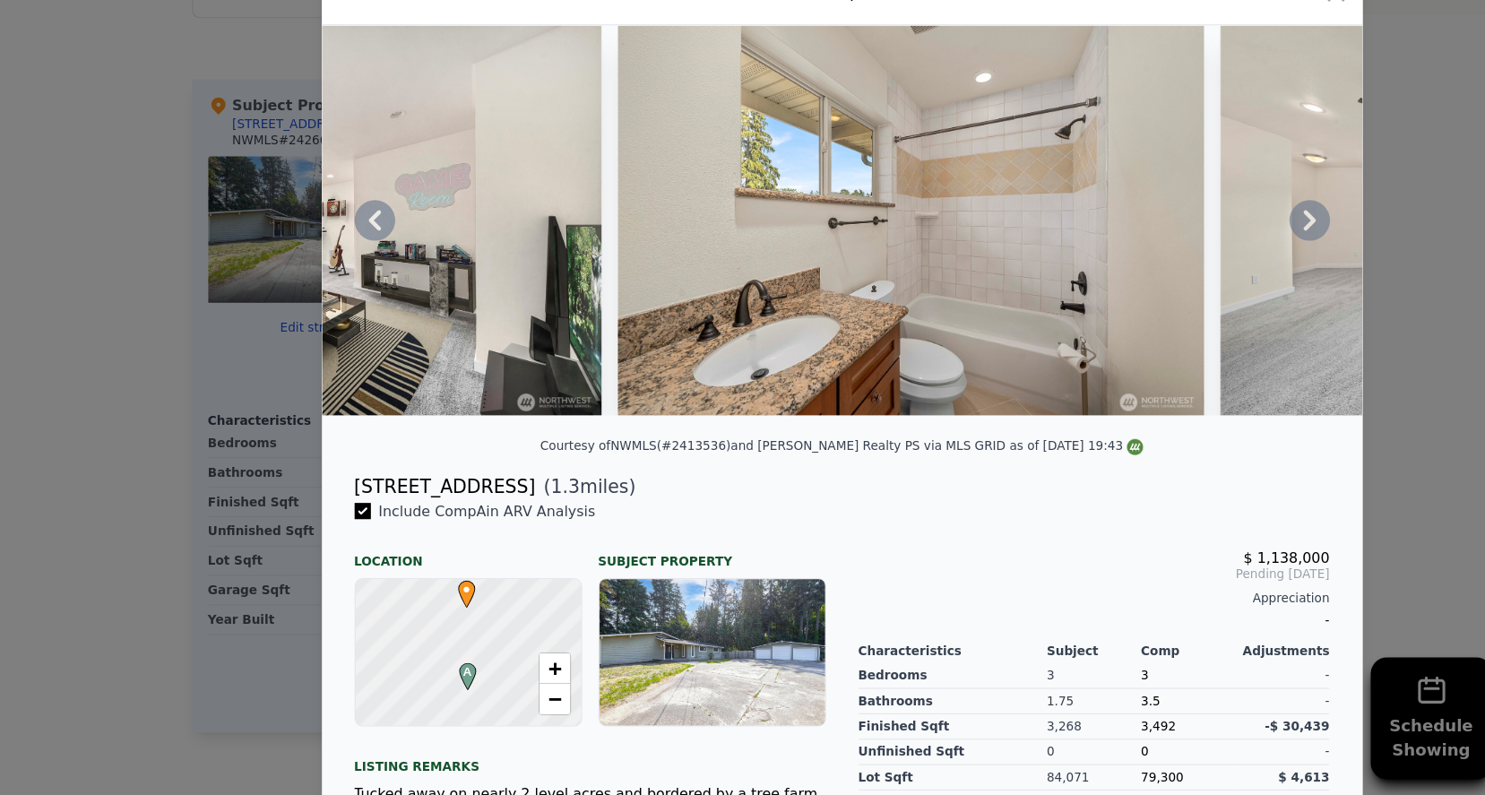
click at [1159, 270] on icon at bounding box center [1155, 288] width 36 height 36
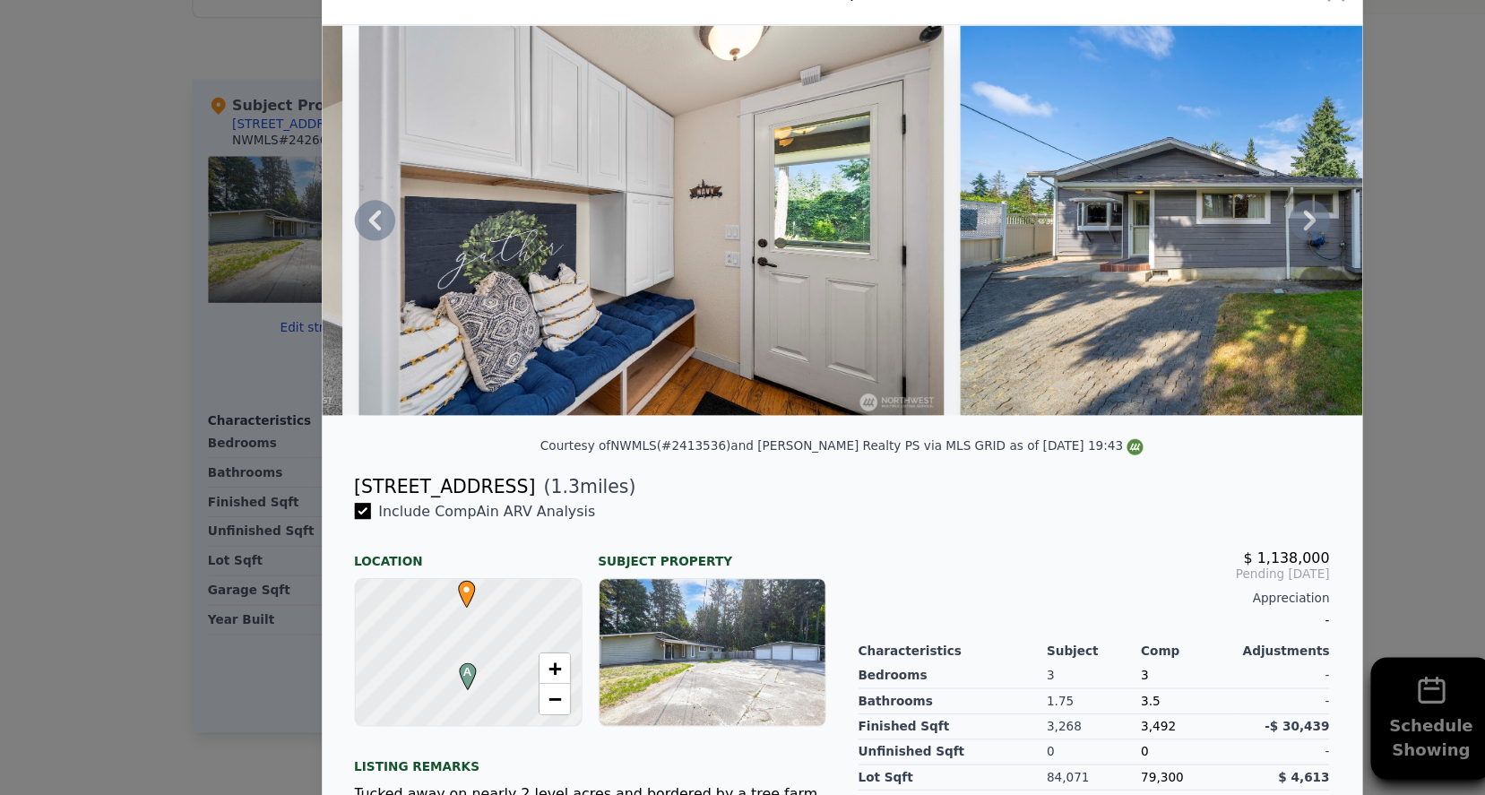
click at [1159, 270] on icon at bounding box center [1155, 288] width 36 height 36
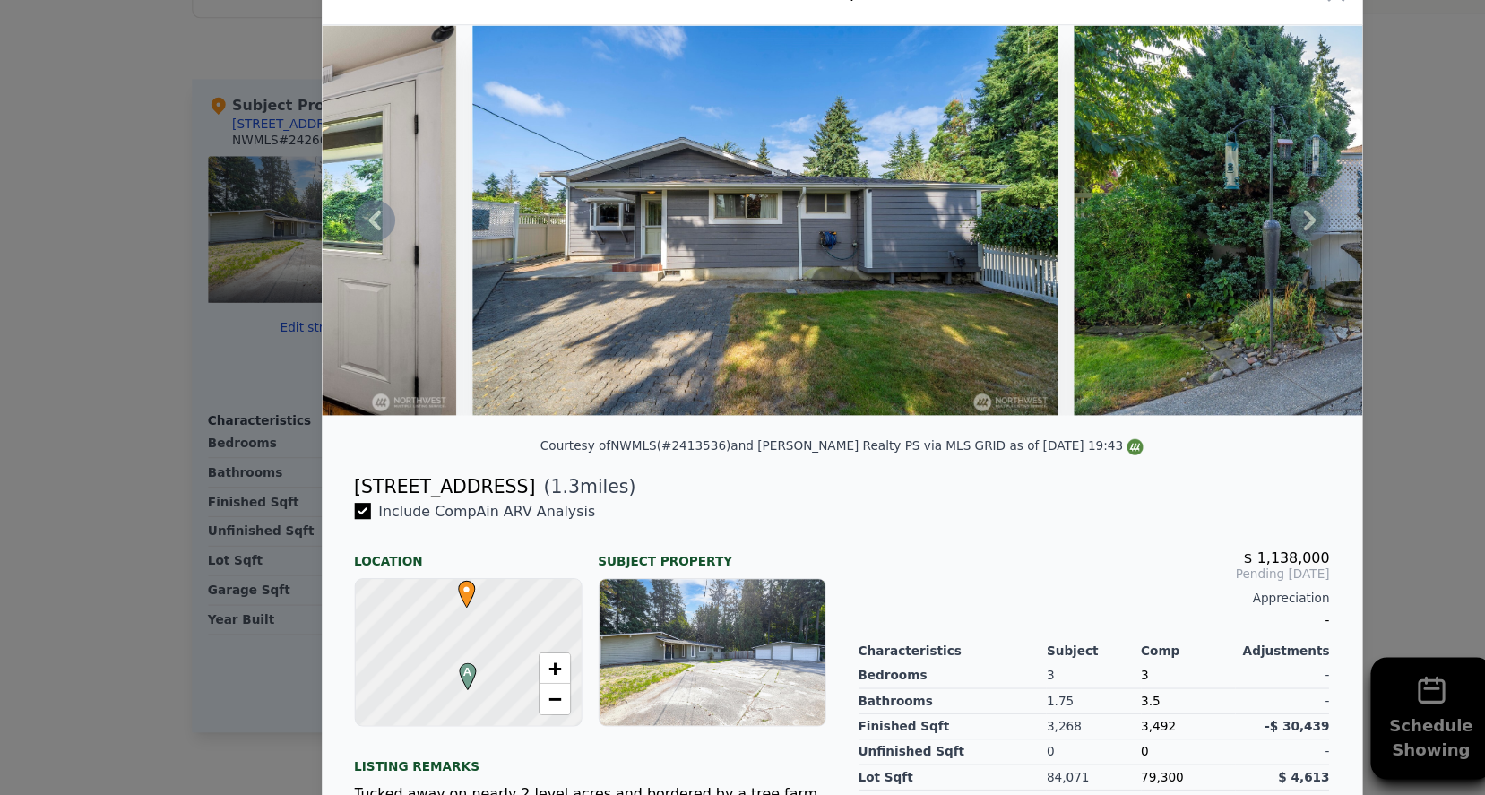
click at [1159, 270] on icon at bounding box center [1155, 288] width 36 height 36
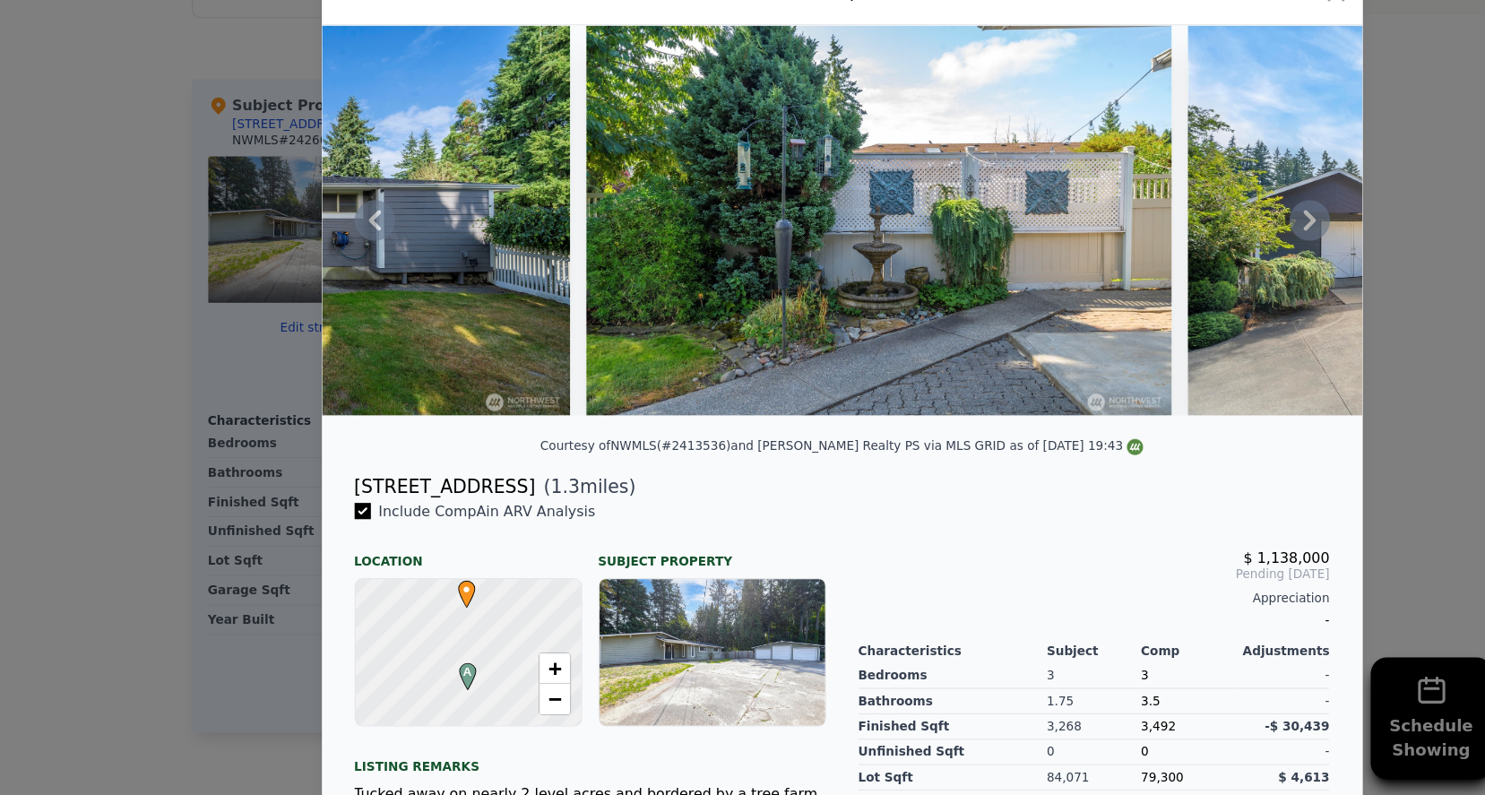
click at [1159, 270] on icon at bounding box center [1155, 288] width 36 height 36
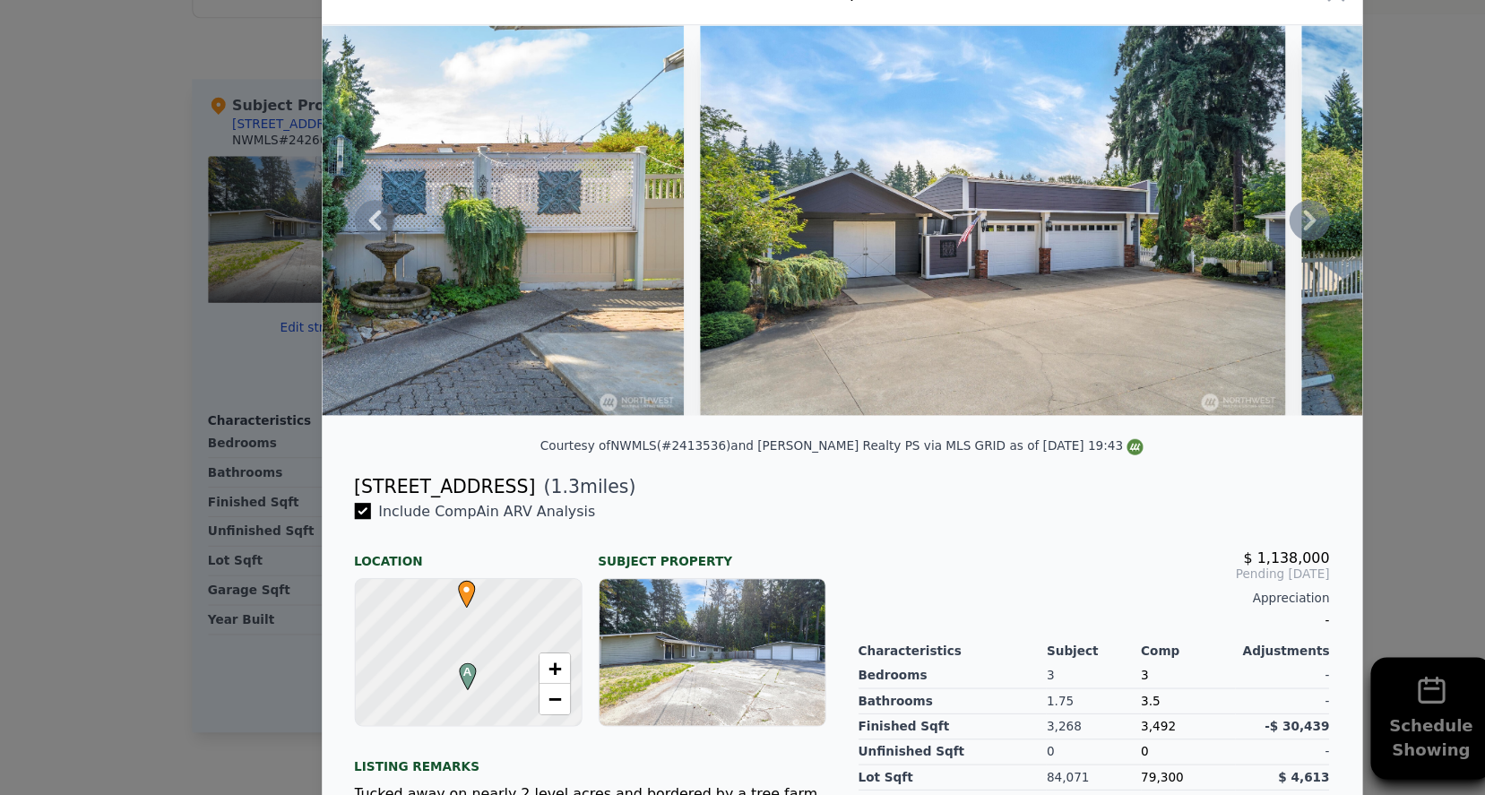
click at [1159, 270] on icon at bounding box center [1155, 288] width 36 height 36
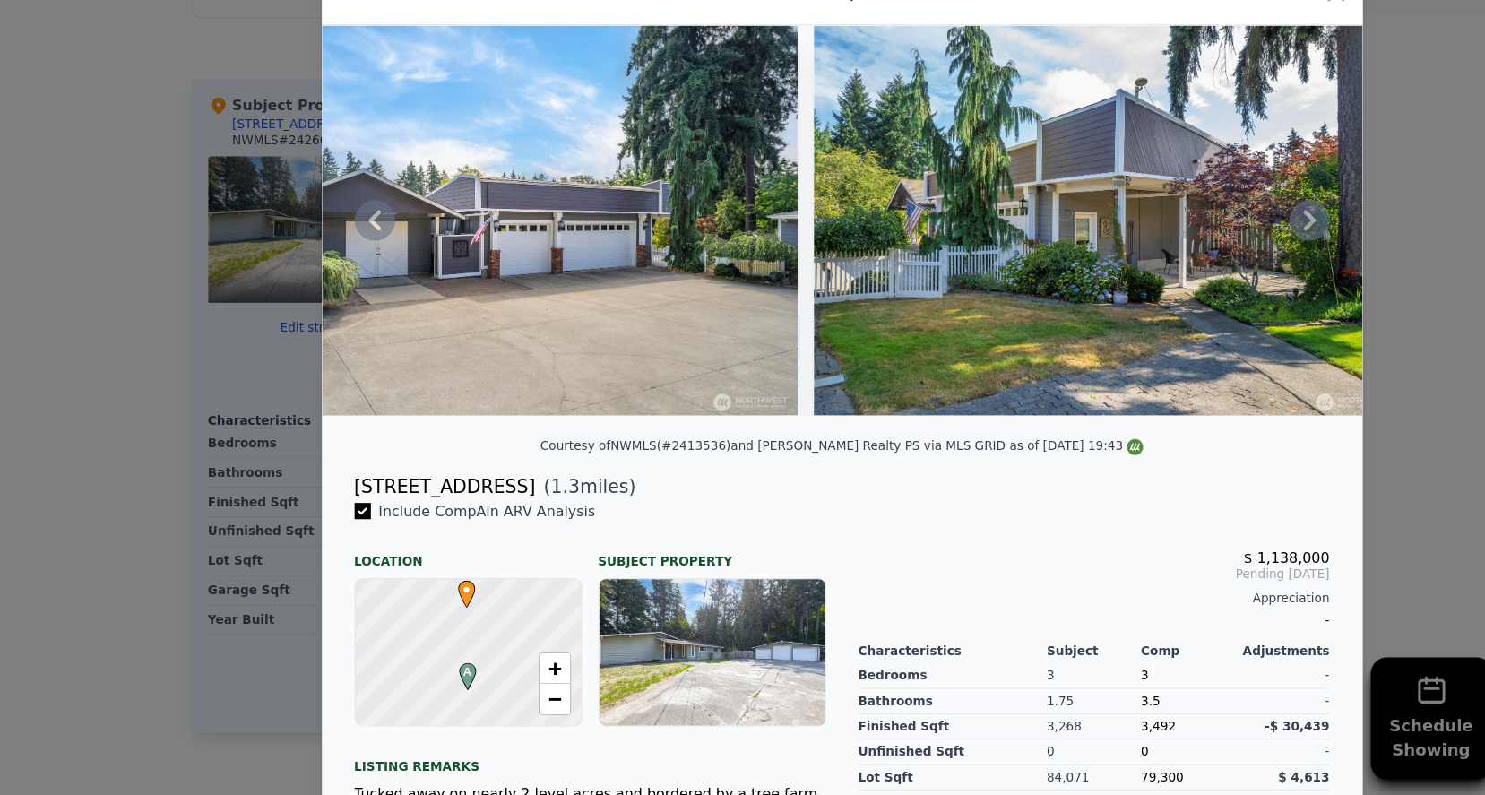
click at [1159, 270] on icon at bounding box center [1155, 288] width 36 height 36
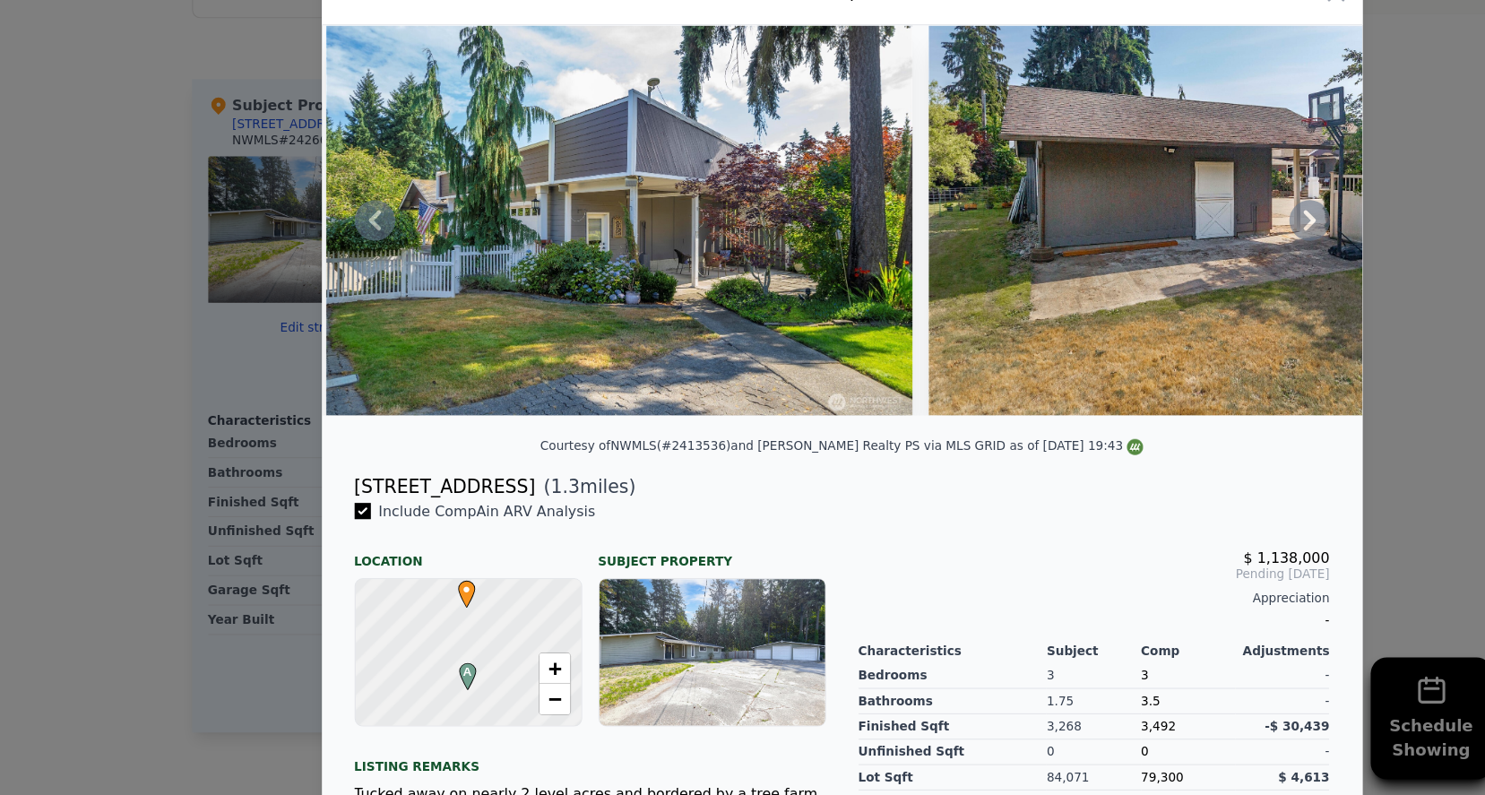
click at [1159, 270] on icon at bounding box center [1155, 288] width 36 height 36
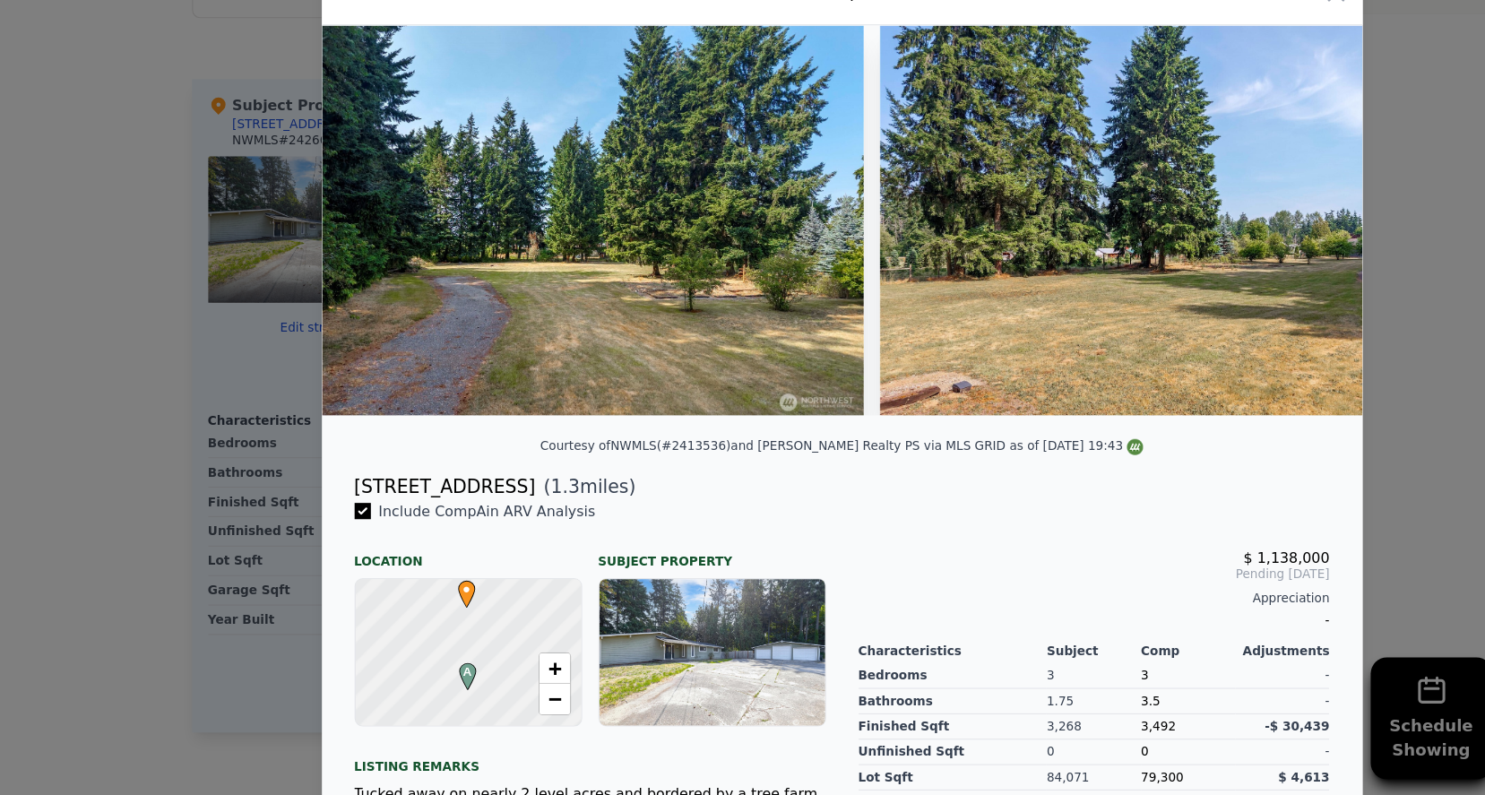
scroll to position [0, 17640]
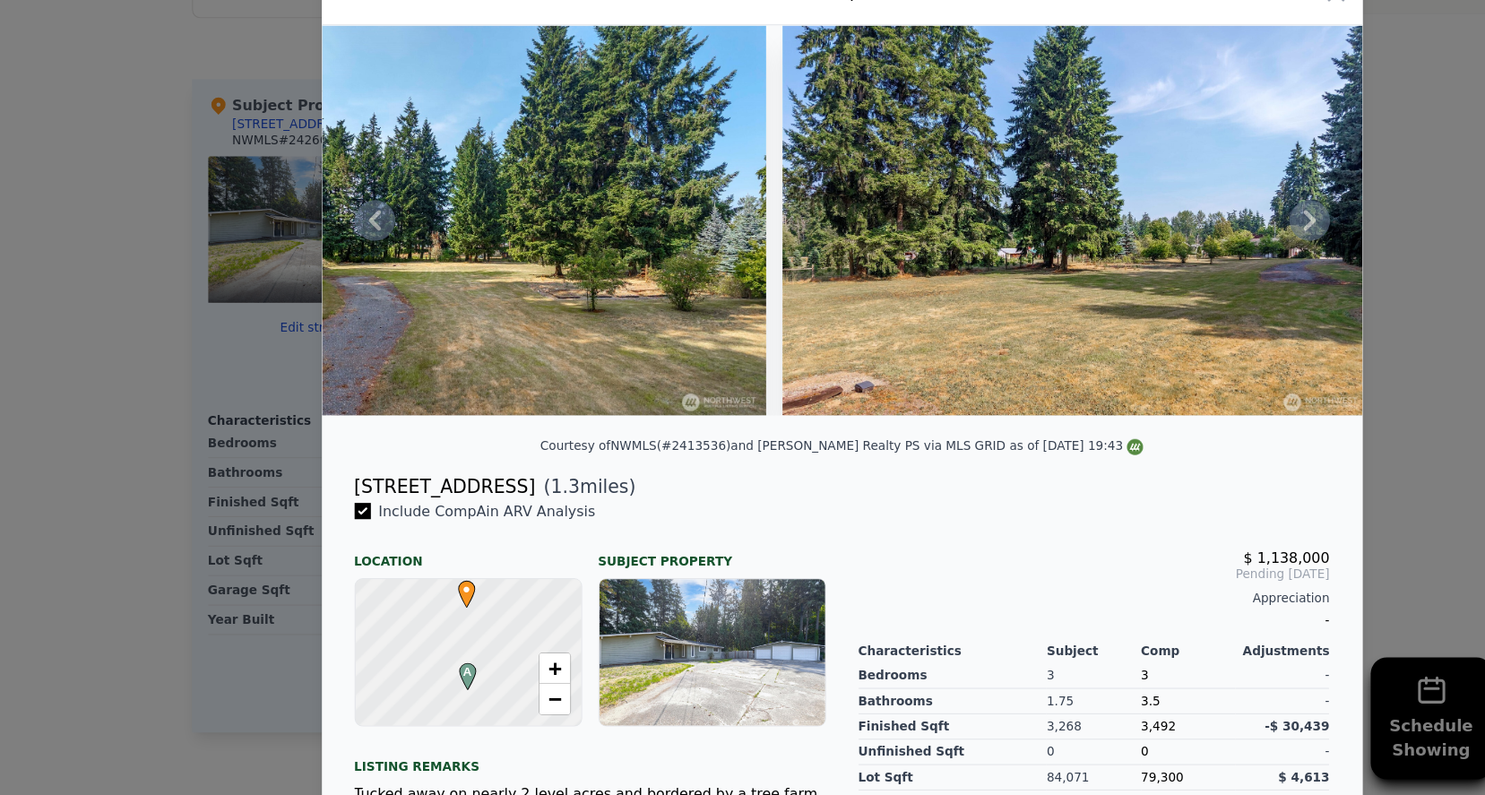
click at [1159, 270] on icon at bounding box center [1155, 288] width 36 height 36
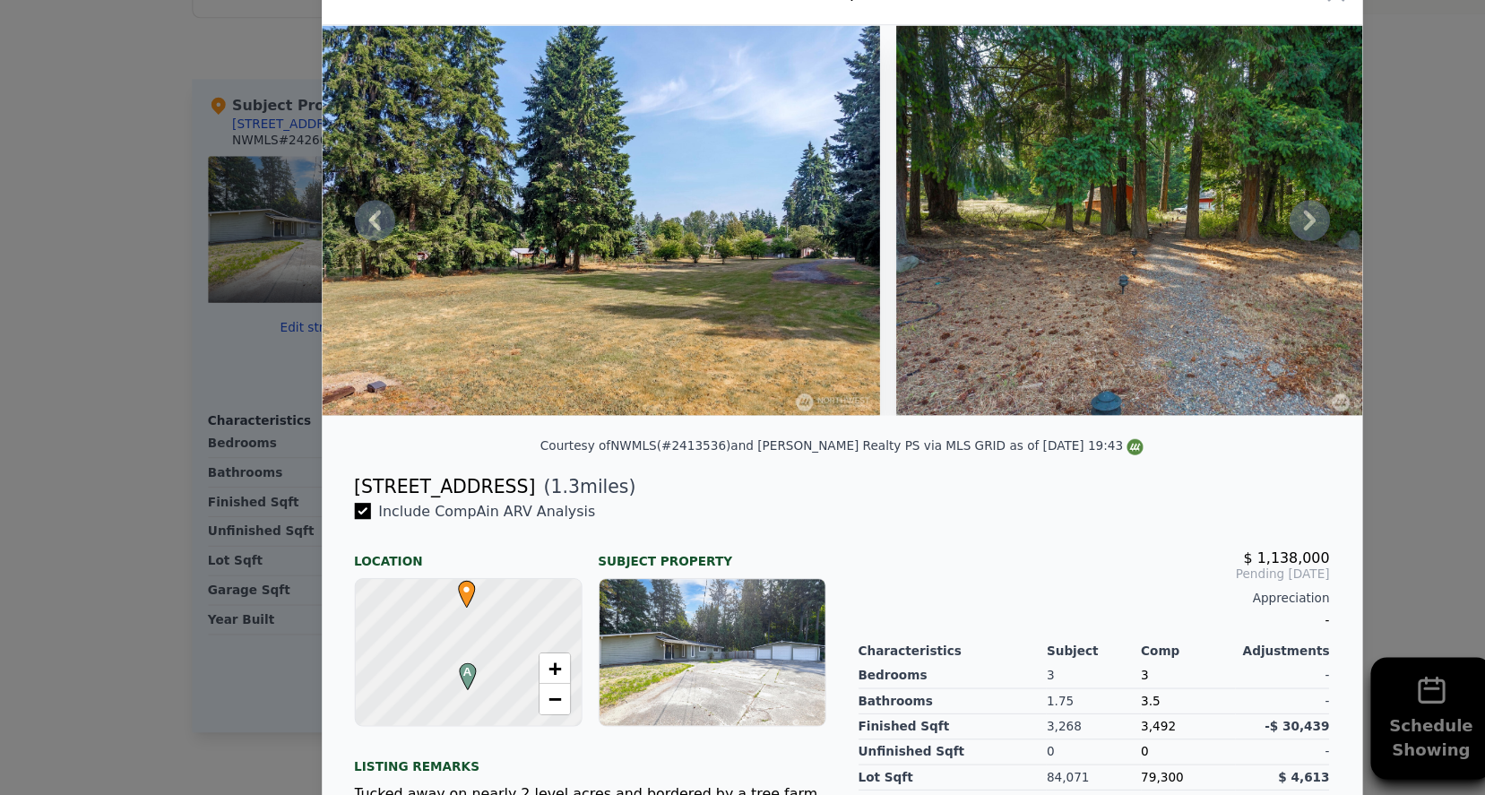
click at [1149, 270] on icon at bounding box center [1155, 288] width 36 height 36
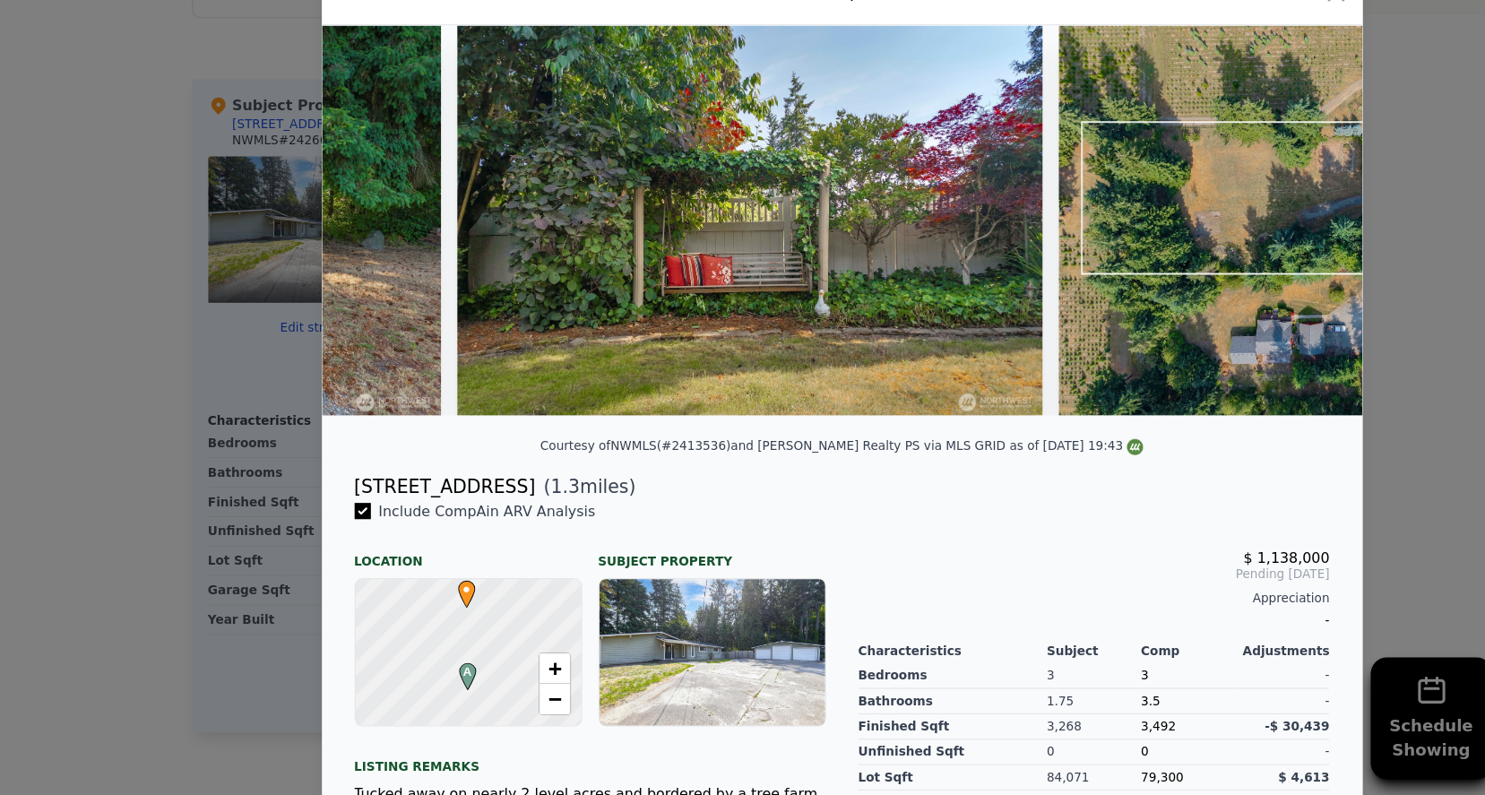
scroll to position [0, 19361]
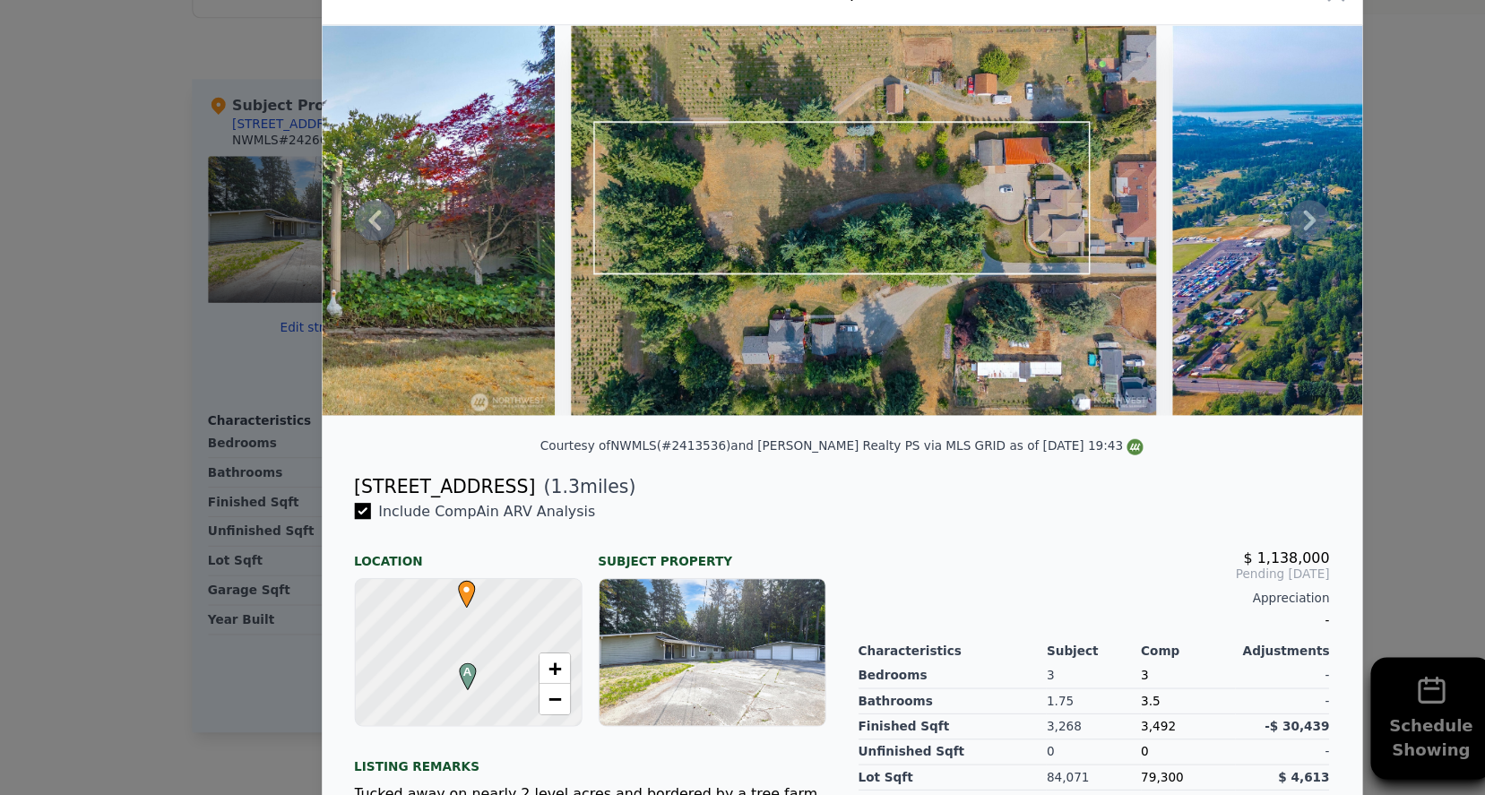
click at [1149, 270] on icon at bounding box center [1155, 288] width 36 height 36
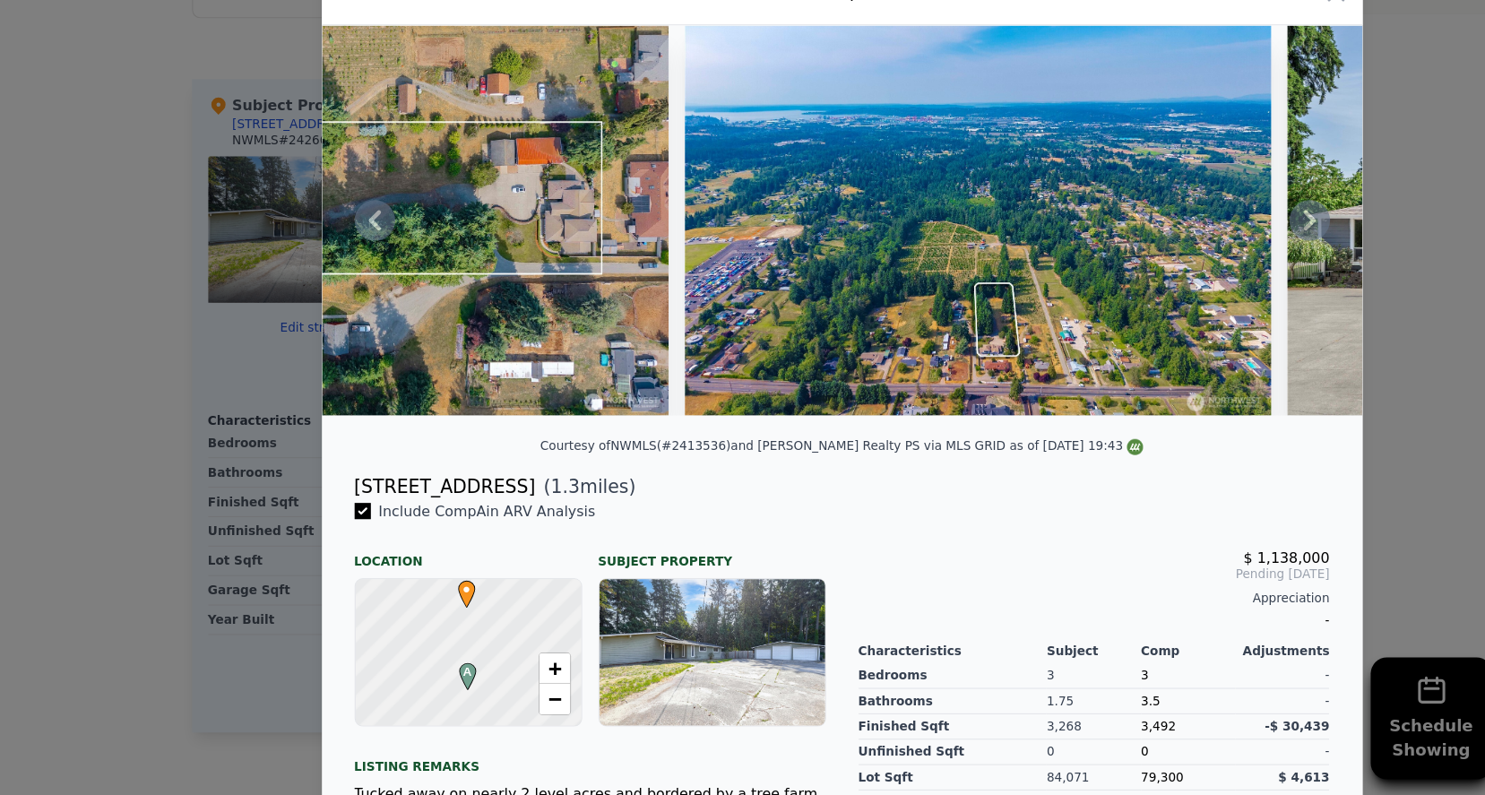
click at [317, 270] on icon at bounding box center [331, 288] width 36 height 36
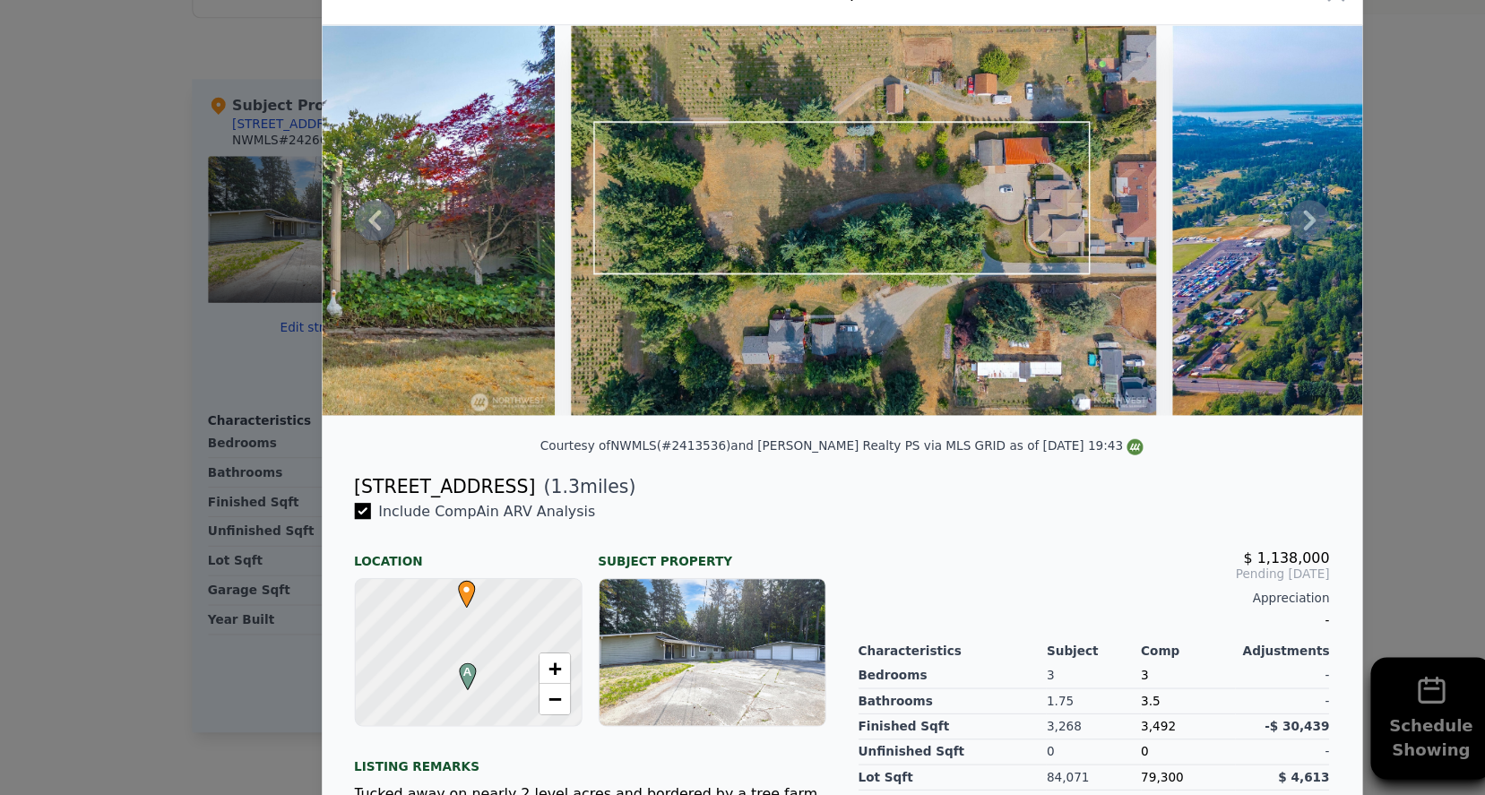
click at [1152, 279] on icon at bounding box center [1155, 288] width 11 height 18
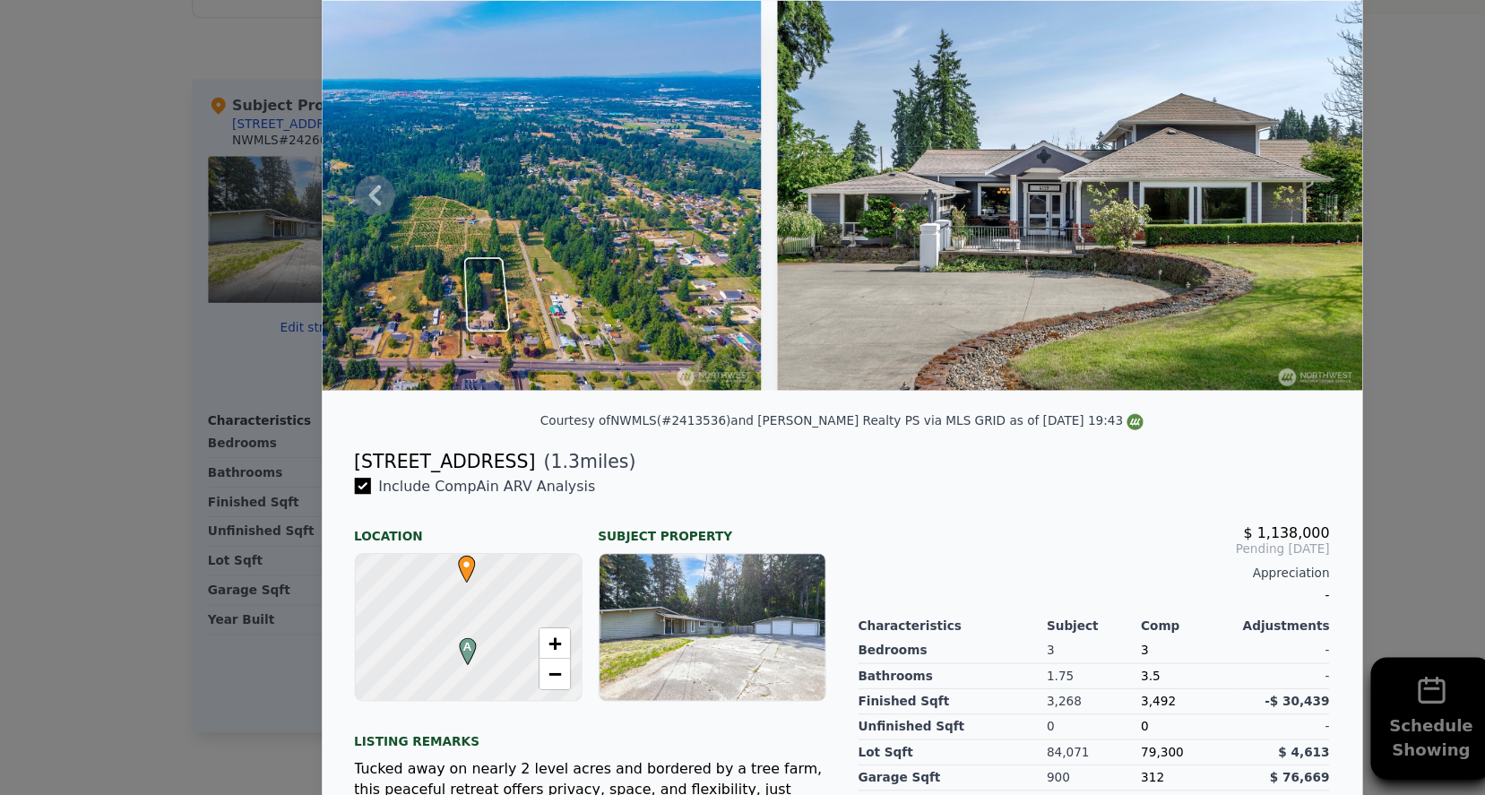
scroll to position [19, 0]
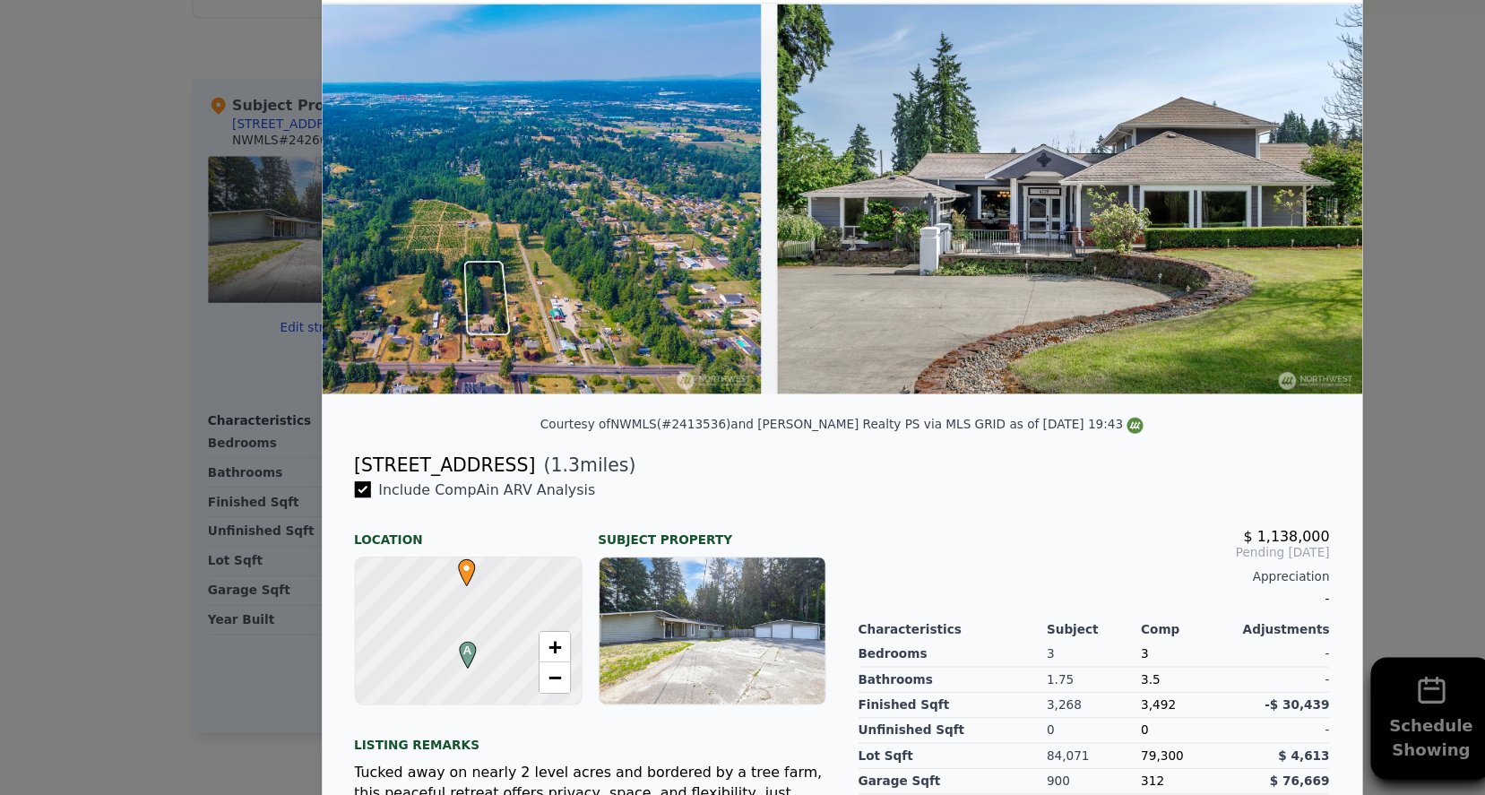
click at [635, 585] on div at bounding box center [628, 649] width 199 height 129
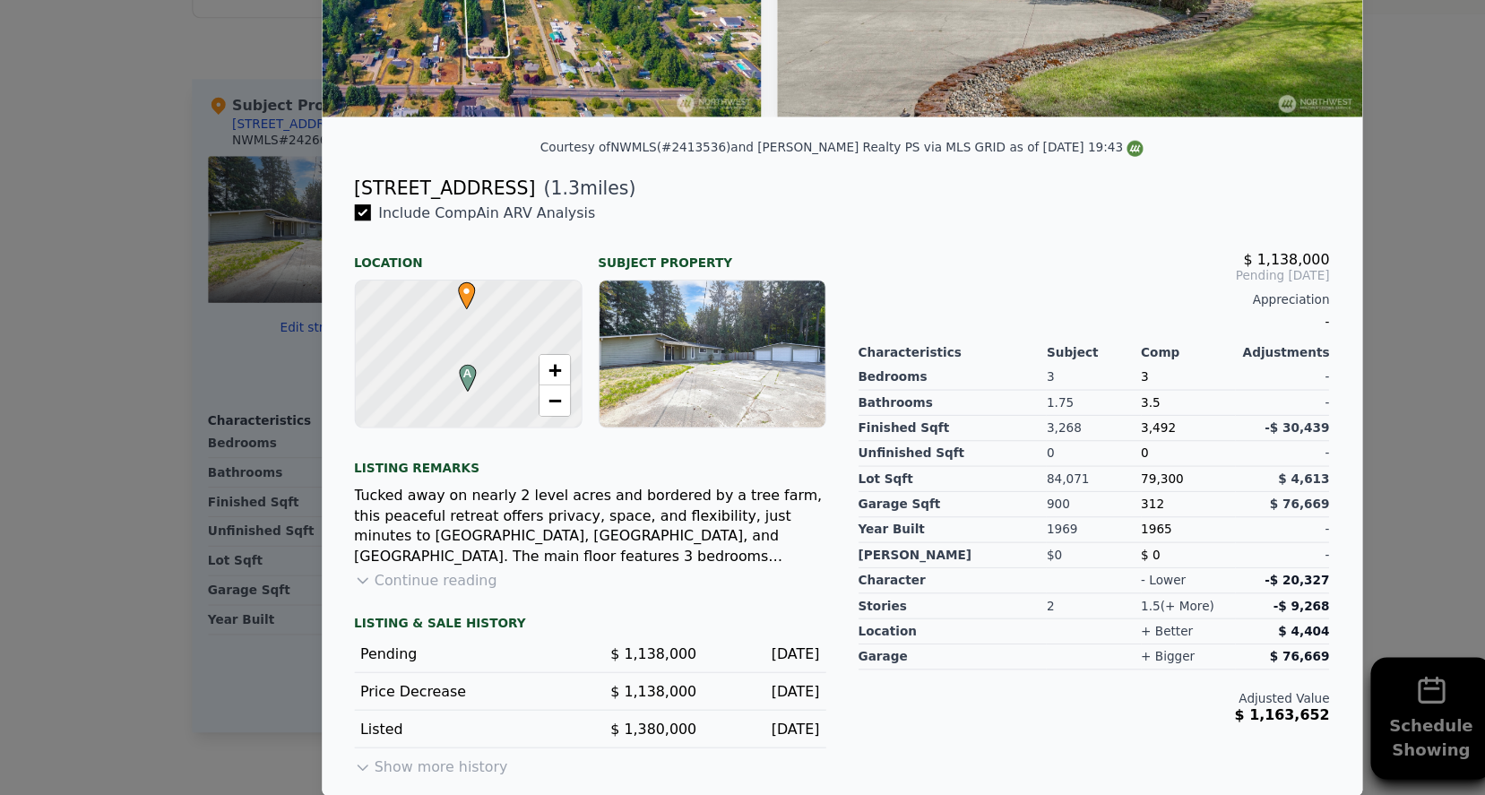
click at [591, 341] on div at bounding box center [628, 405] width 199 height 129
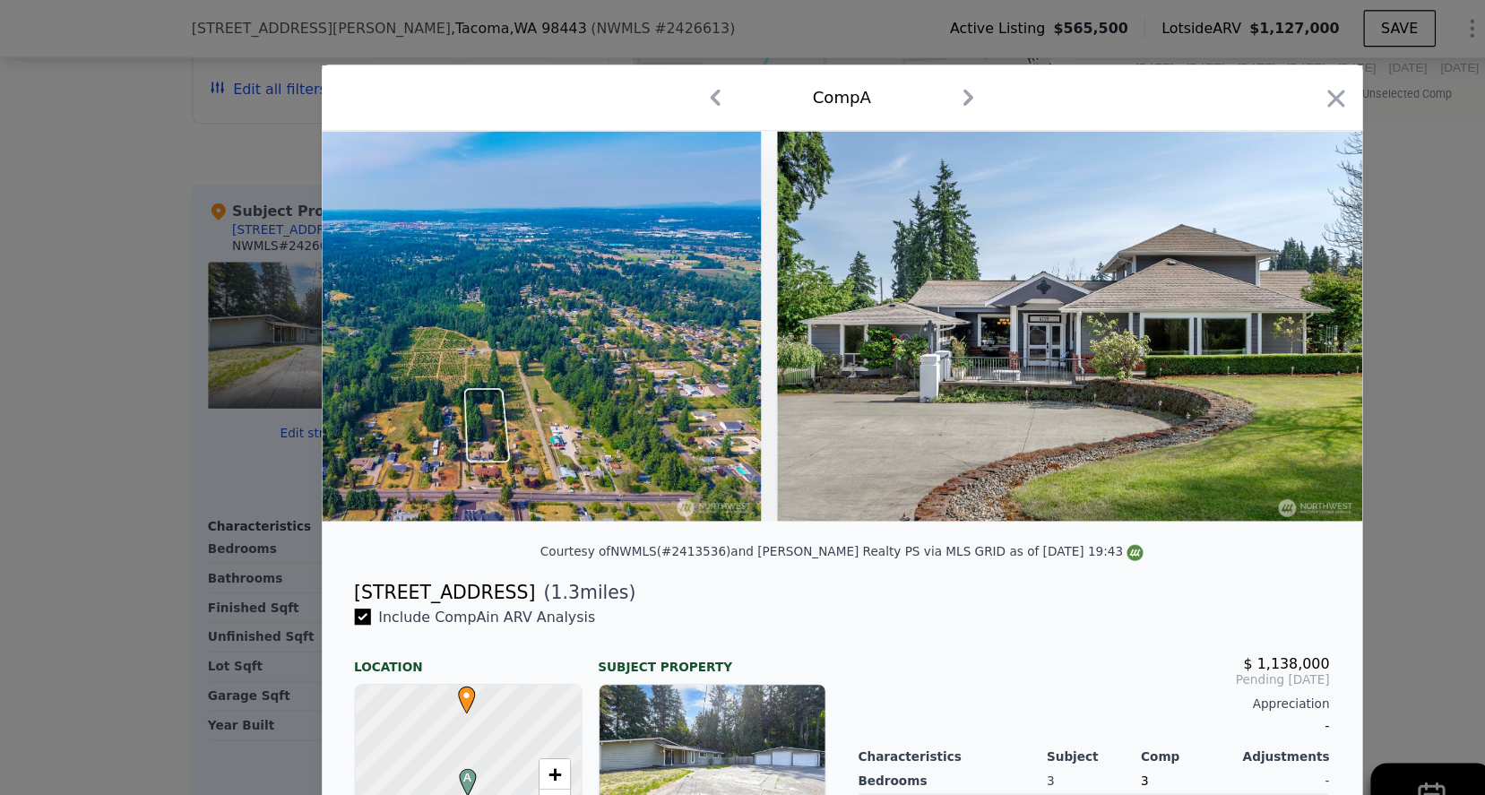
scroll to position [0, 0]
click at [1182, 93] on icon "button" at bounding box center [1178, 86] width 25 height 25
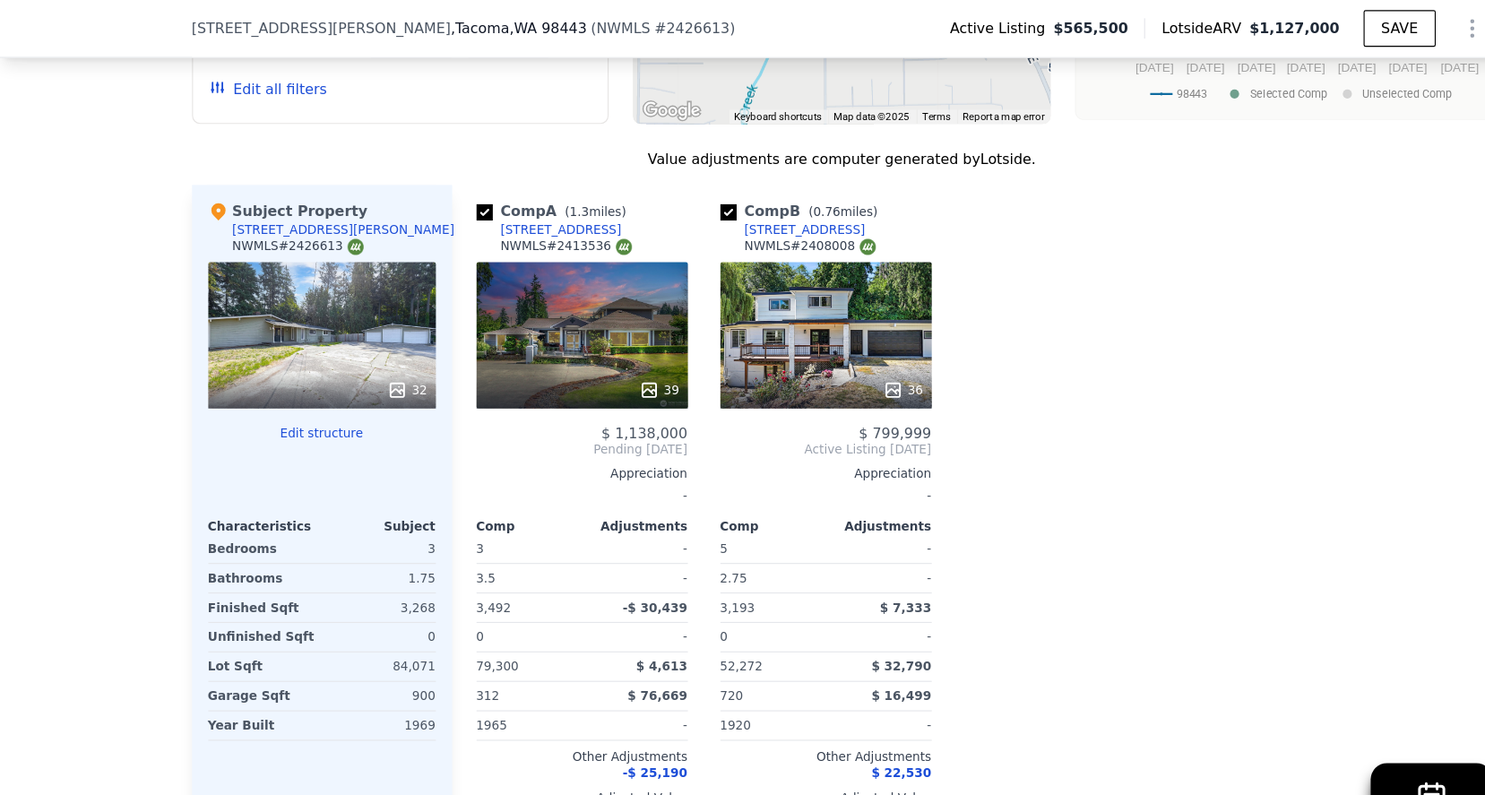
click at [300, 304] on div "32" at bounding box center [284, 295] width 201 height 129
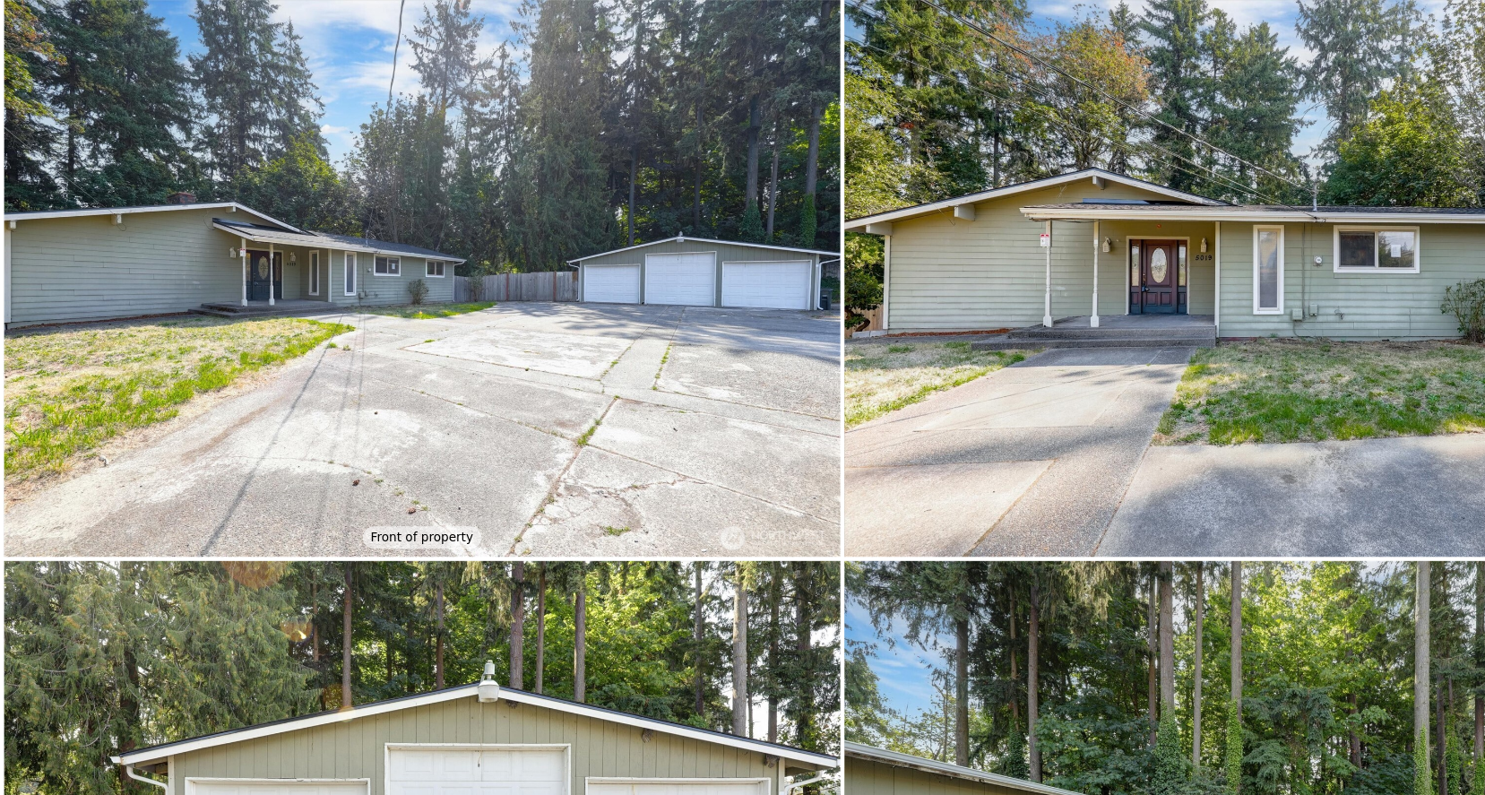
click at [241, 144] on img at bounding box center [373, 245] width 738 height 491
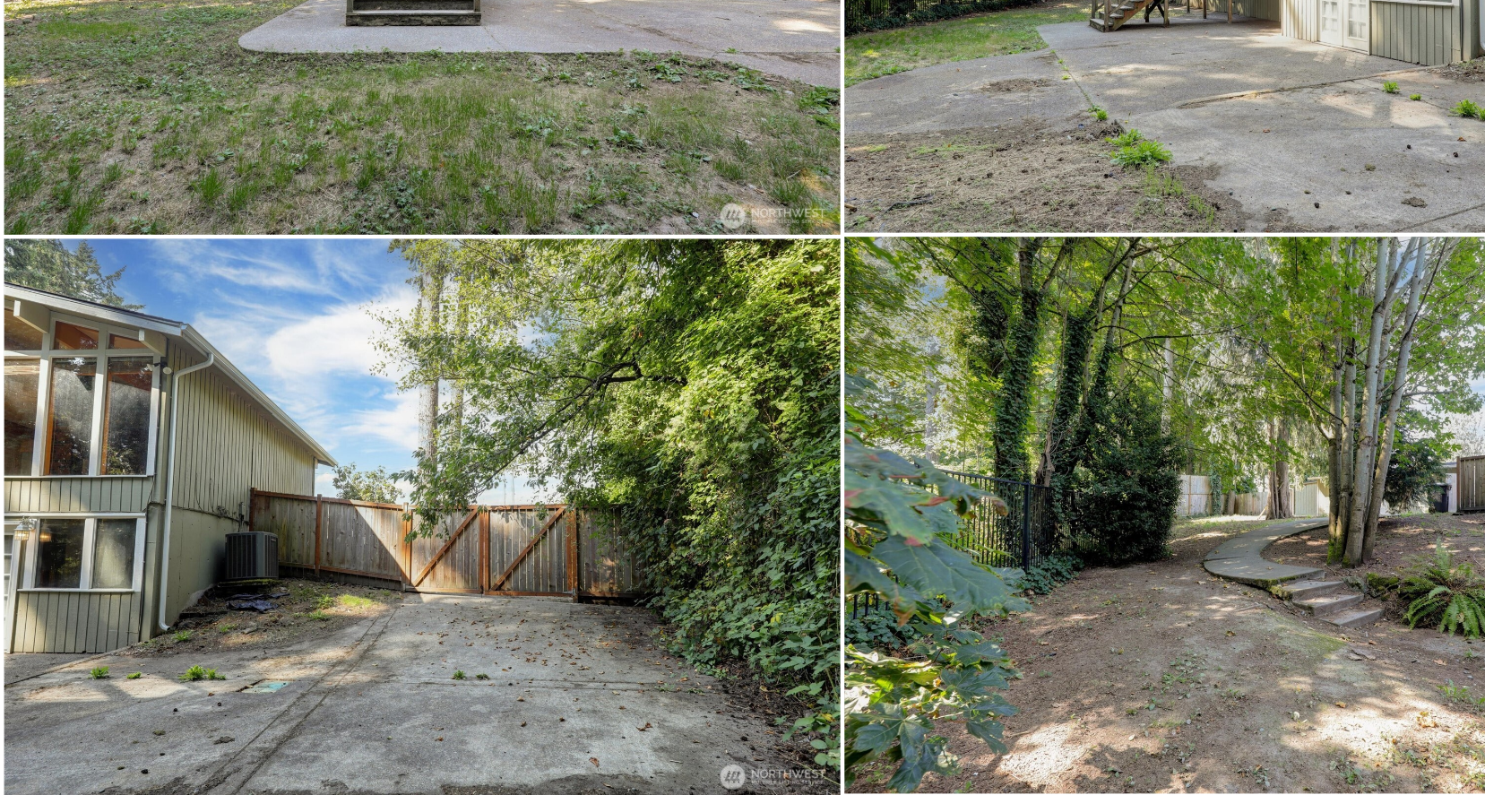
click at [703, 487] on img at bounding box center [373, 549] width 738 height 491
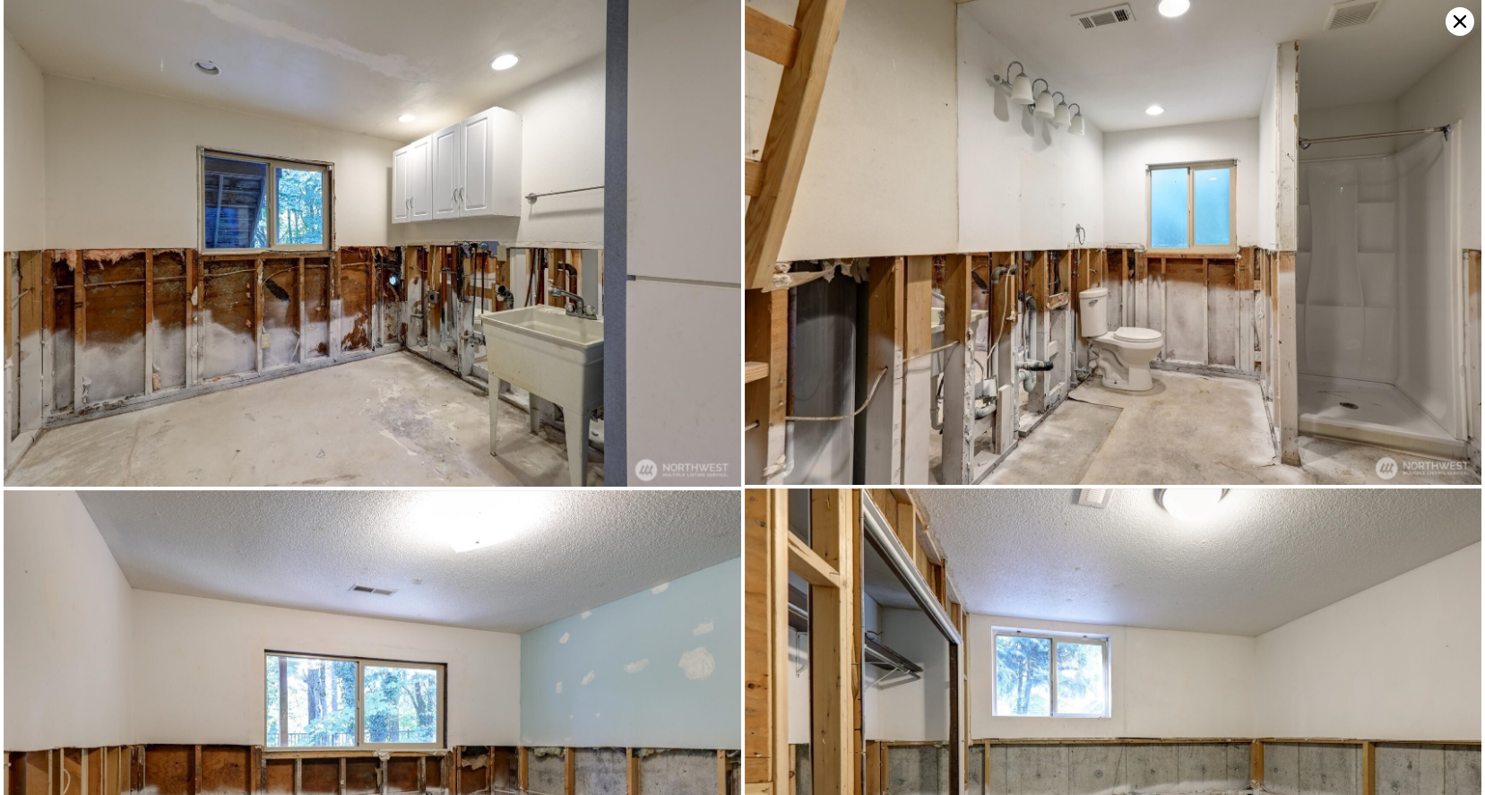
scroll to position [4949, 0]
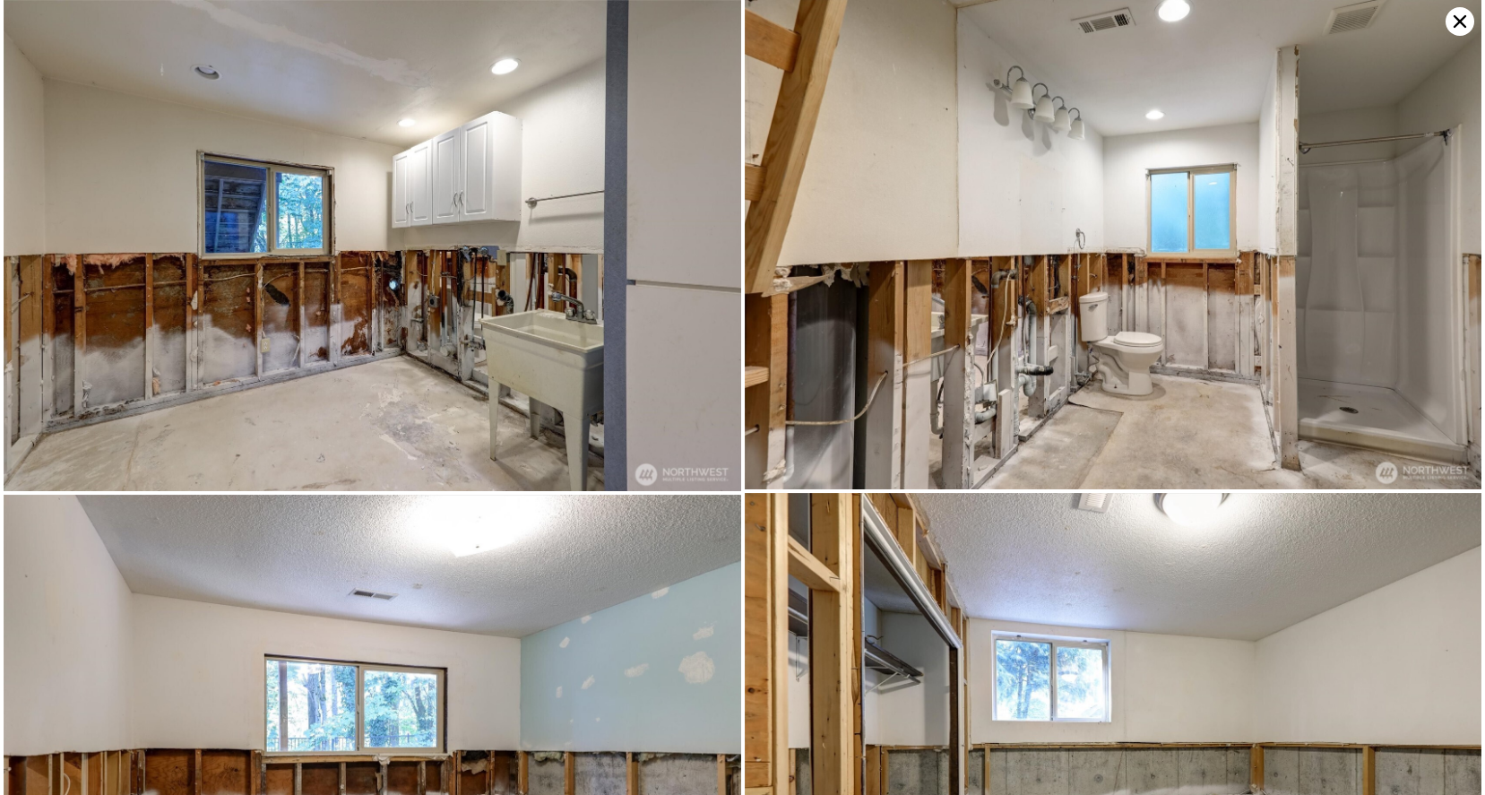
click at [1458, 22] on icon at bounding box center [1460, 21] width 29 height 29
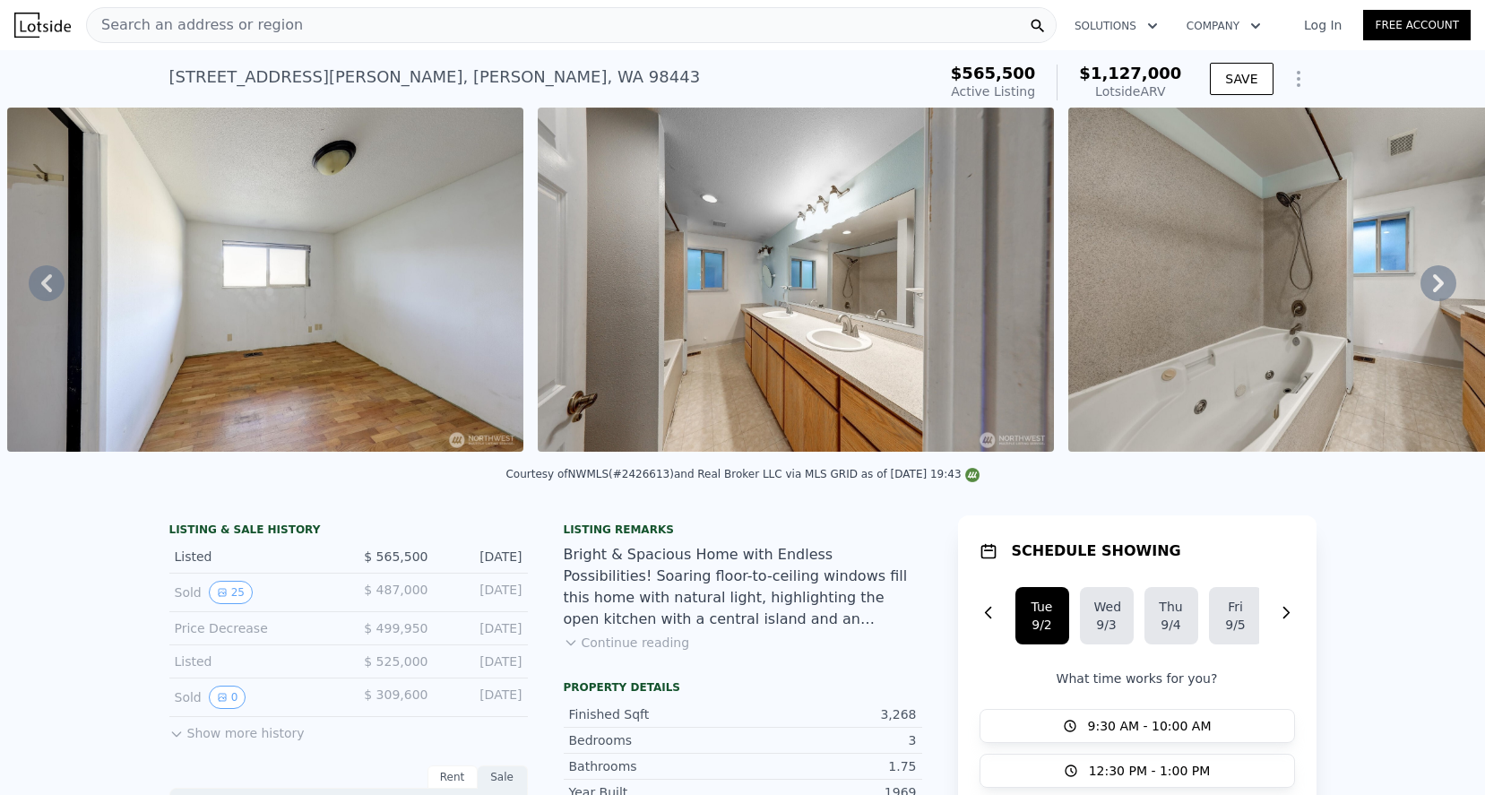
scroll to position [0, 0]
click at [229, 586] on button "25" at bounding box center [231, 592] width 44 height 23
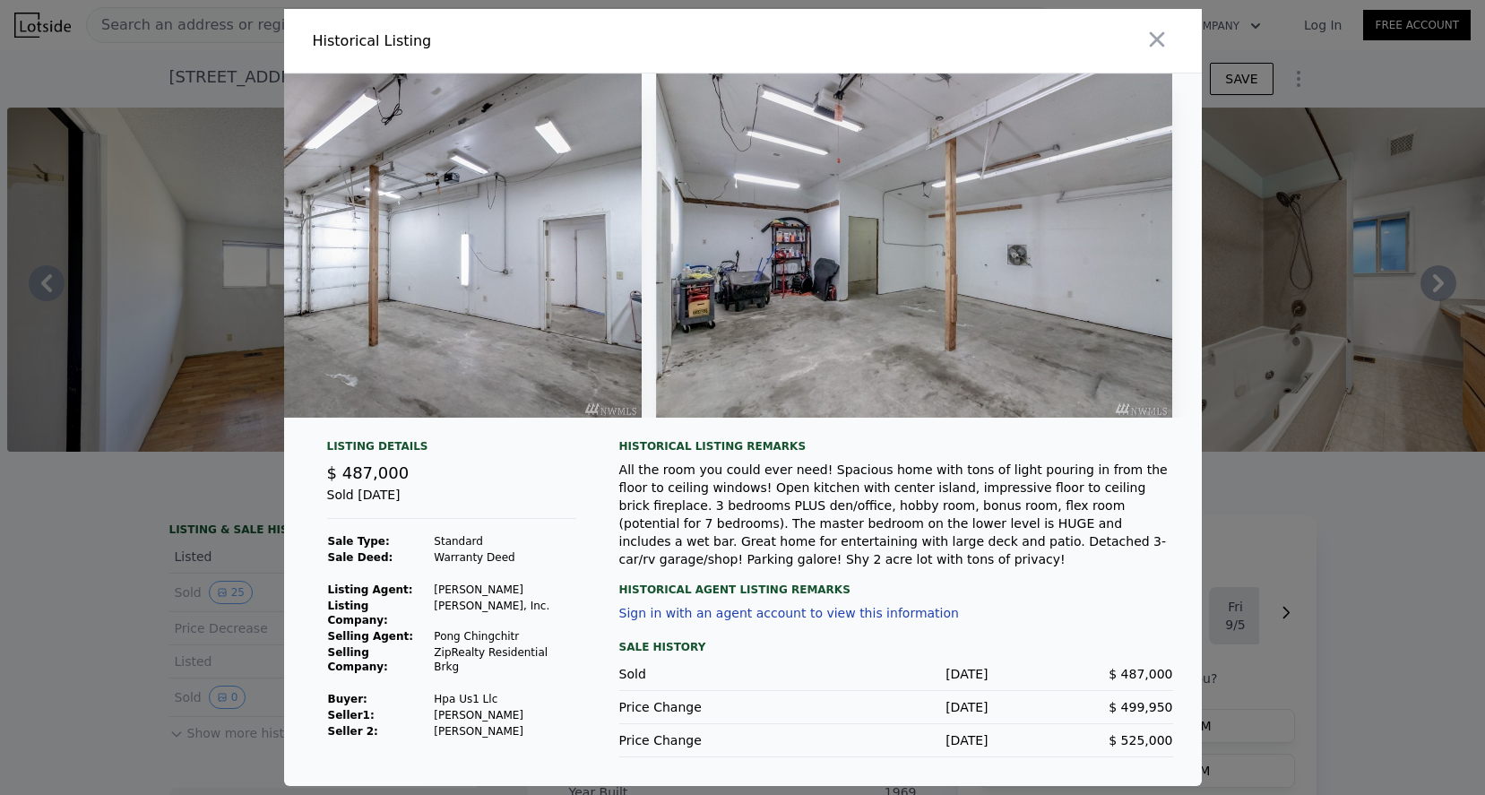
scroll to position [0, 12464]
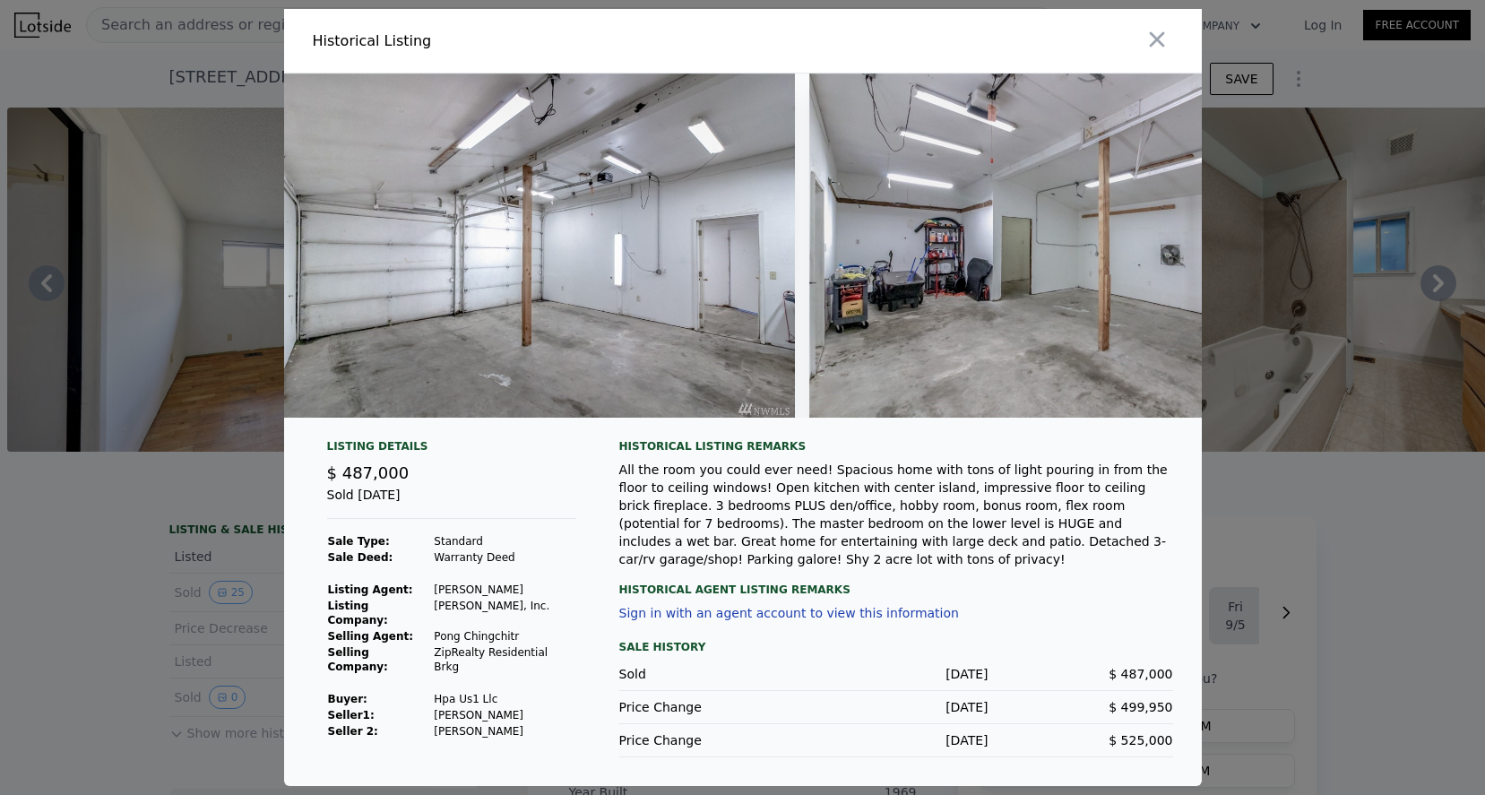
scroll to position [0, 12311]
drag, startPoint x: 514, startPoint y: 566, endPoint x: 428, endPoint y: 562, distance: 86.2
click at [428, 562] on tr "Sale Deed: Warranty Deed" at bounding box center [451, 557] width 249 height 16
copy tr "Warranty Deed"
